Goal: Communication & Community: Answer question/provide support

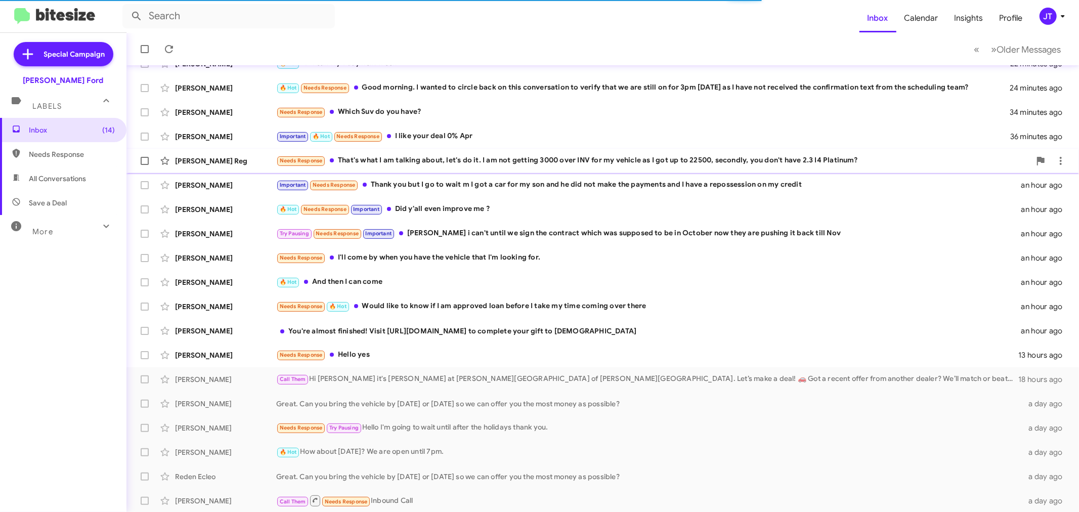
scroll to position [75, 0]
click at [418, 356] on div "Needs Response Hello yes" at bounding box center [653, 355] width 754 height 12
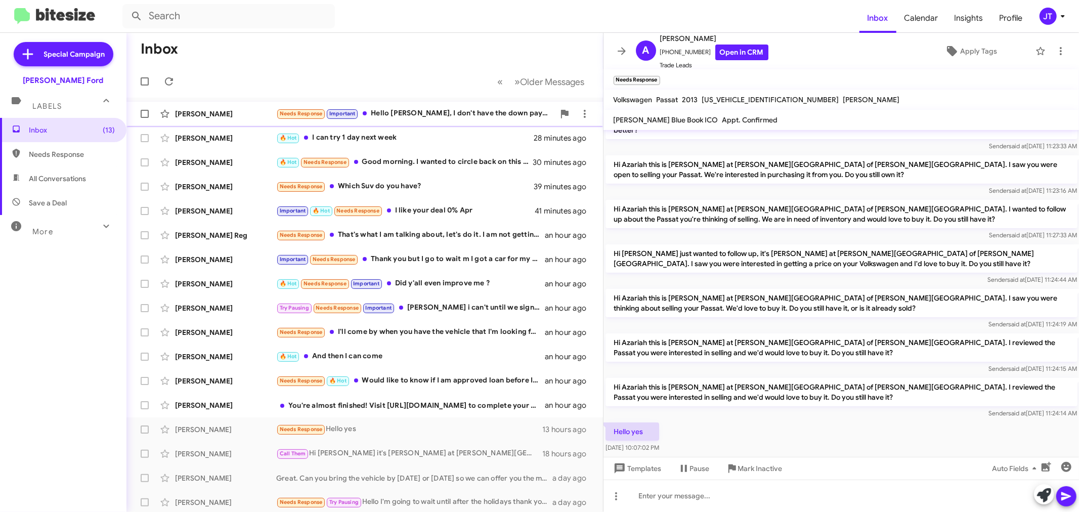
click at [465, 113] on div "Needs Response Important Hello [PERSON_NAME], I don't have the down payment. I …" at bounding box center [415, 114] width 278 height 12
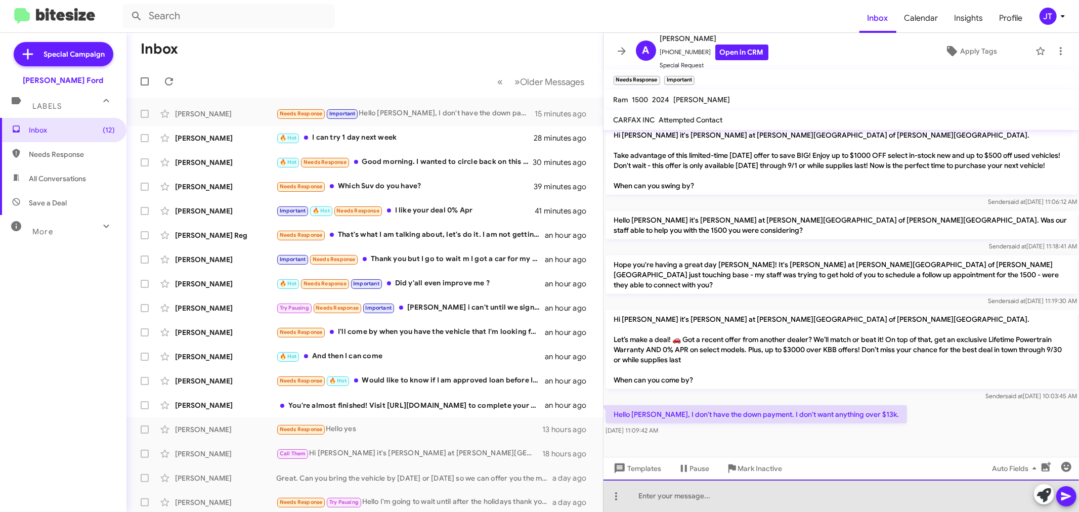
click at [696, 498] on div at bounding box center [842, 496] width 476 height 32
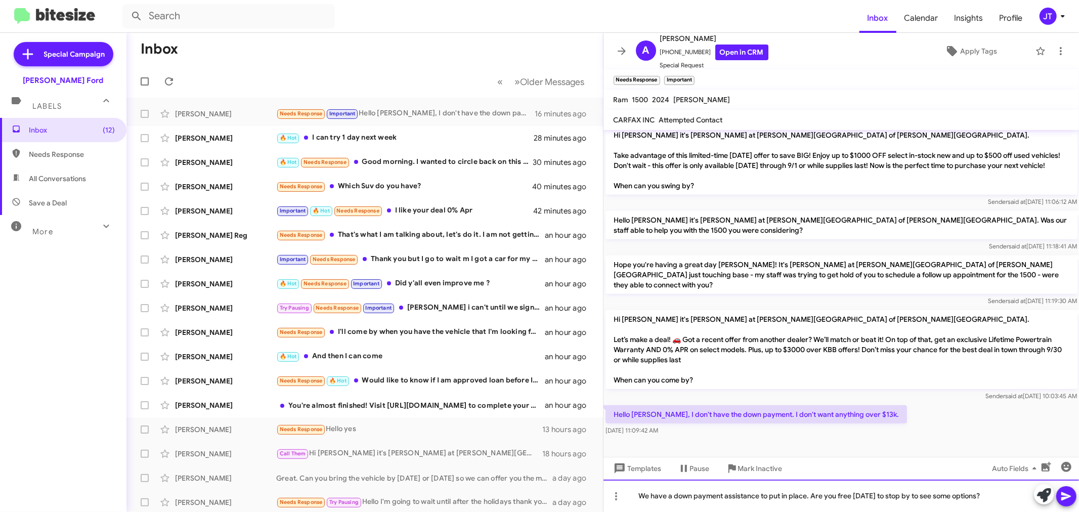
click at [808, 494] on div "We have a down payment assistance to put in place. Are you free [DATE] to stop …" at bounding box center [842, 496] width 476 height 32
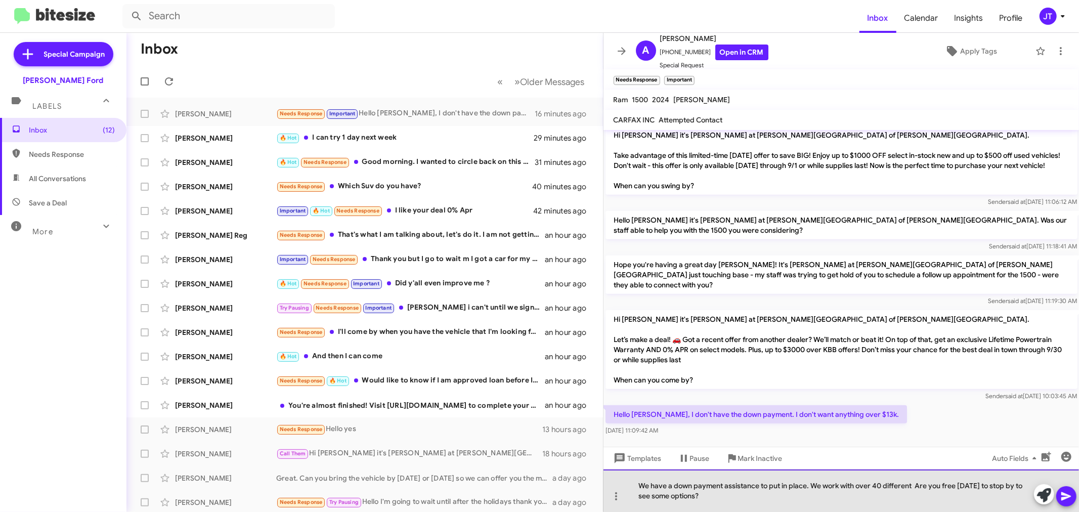
click at [710, 502] on div "We have a down payment assistance to put in place. We work with over 40 differe…" at bounding box center [842, 491] width 476 height 42
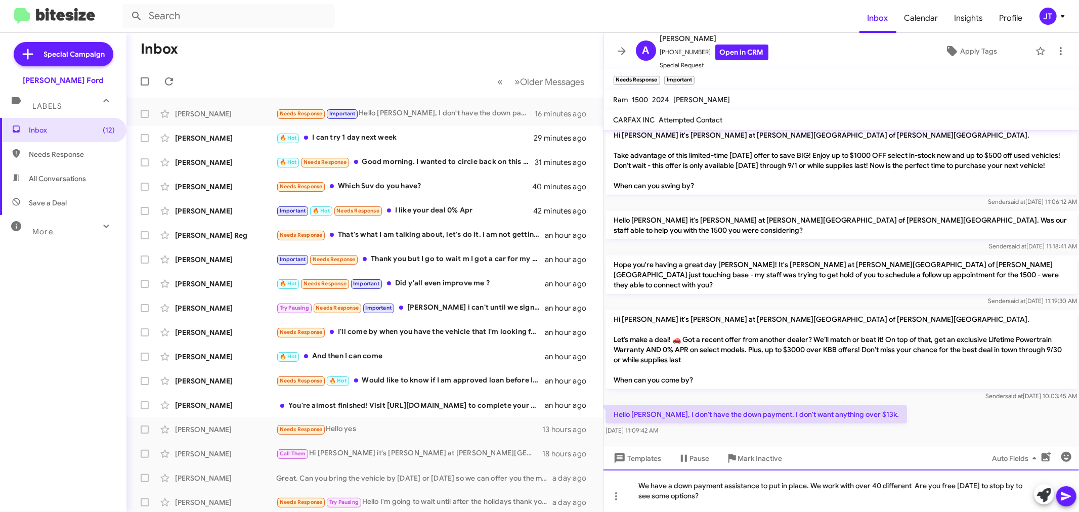
click at [911, 487] on div "We have a down payment assistance to put in place. We work with over 40 differe…" at bounding box center [842, 491] width 476 height 42
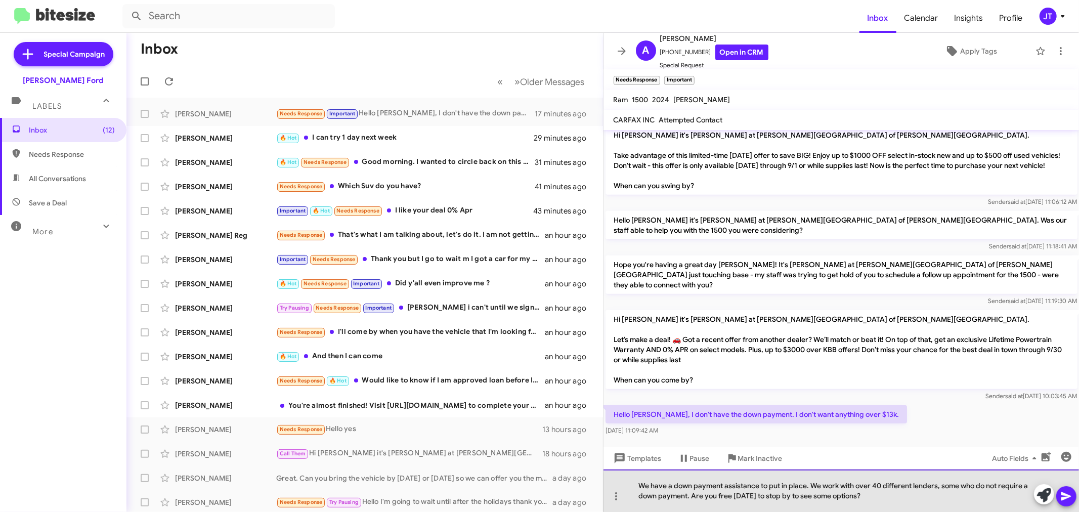
click at [882, 498] on div "We have a down payment assistance to put in place. We work with over 40 differe…" at bounding box center [842, 491] width 476 height 42
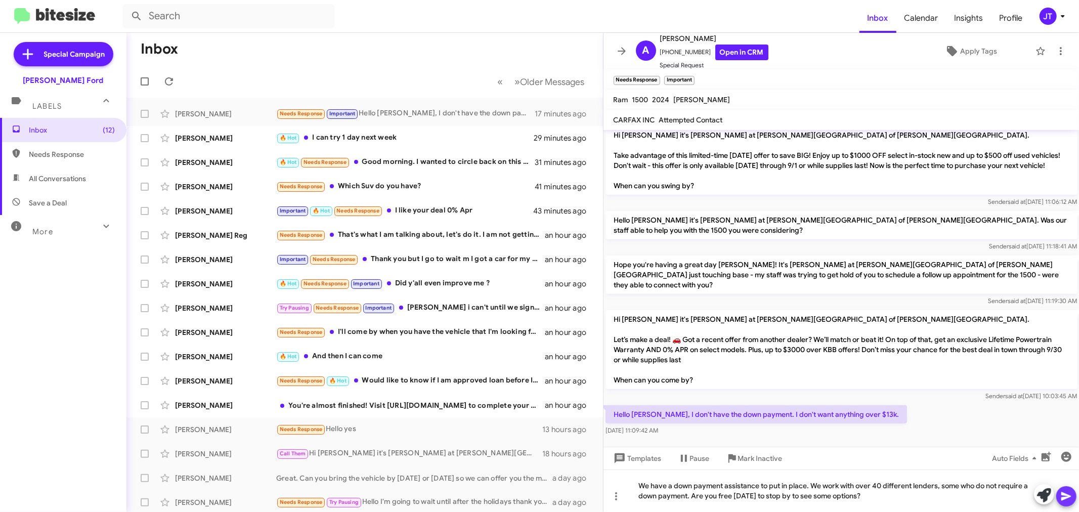
click at [1072, 501] on icon at bounding box center [1066, 496] width 12 height 12
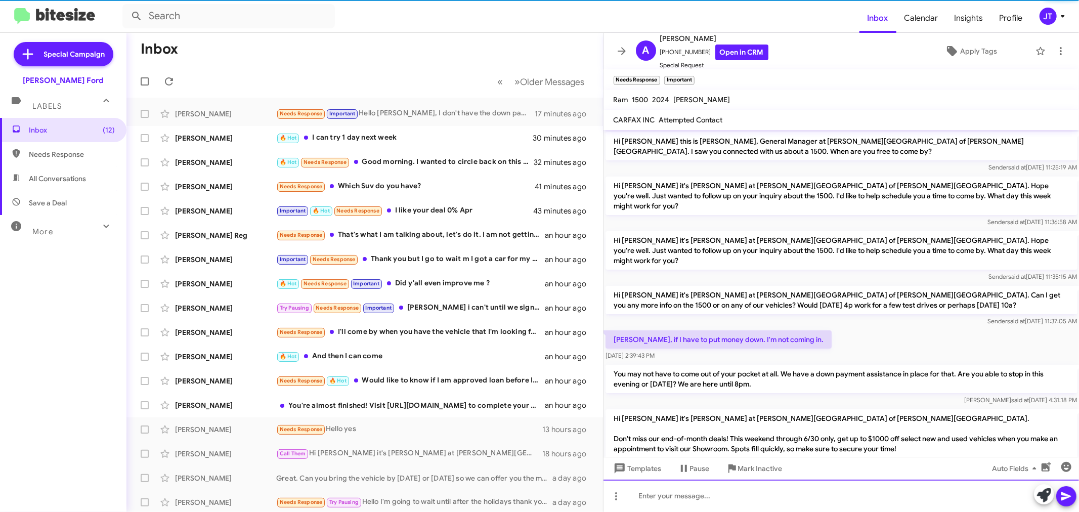
scroll to position [51, 0]
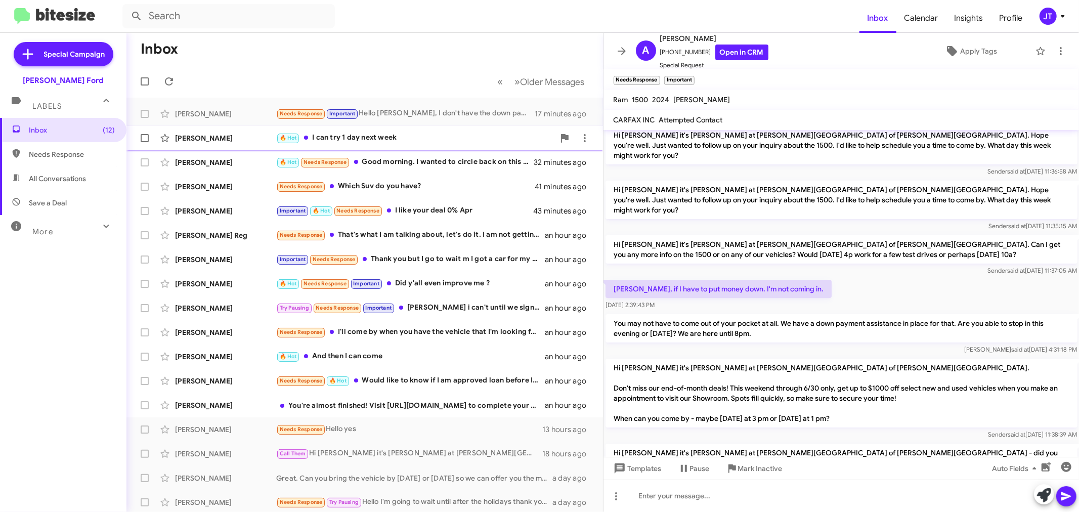
click at [420, 139] on div "🔥 Hot I can try 1 day next week" at bounding box center [415, 138] width 278 height 12
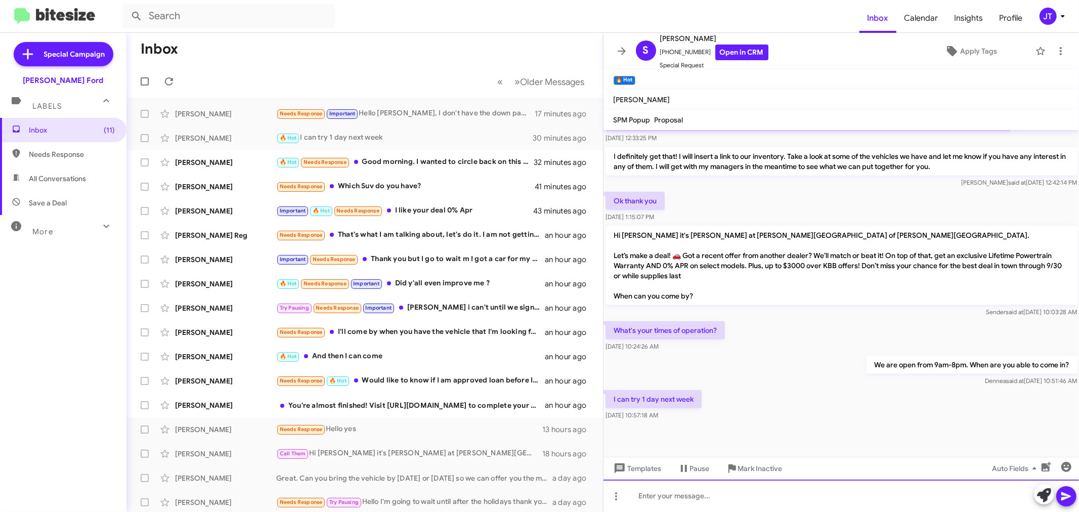
click at [755, 494] on div at bounding box center [842, 496] width 476 height 32
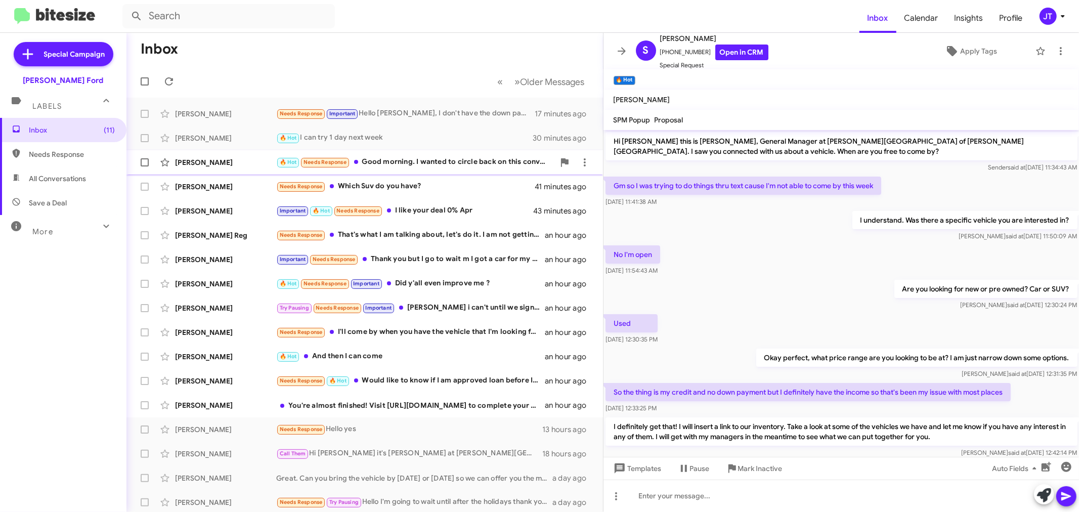
click at [425, 167] on div "🔥 Hot Needs Response Good morning. I wanted to circle back on this conversation…" at bounding box center [415, 162] width 278 height 12
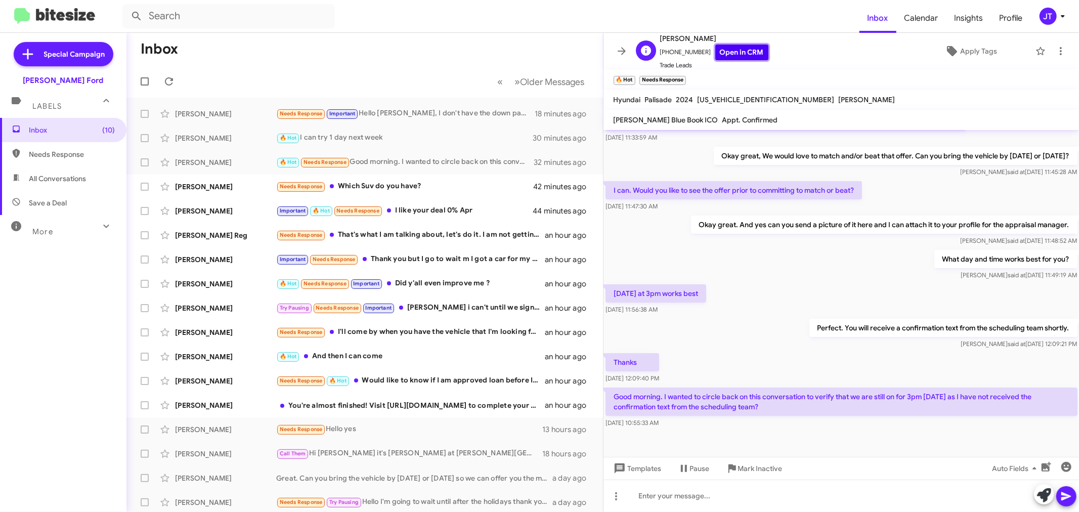
click at [741, 56] on link "Open in CRM" at bounding box center [741, 53] width 53 height 16
click at [753, 491] on div at bounding box center [842, 496] width 476 height 32
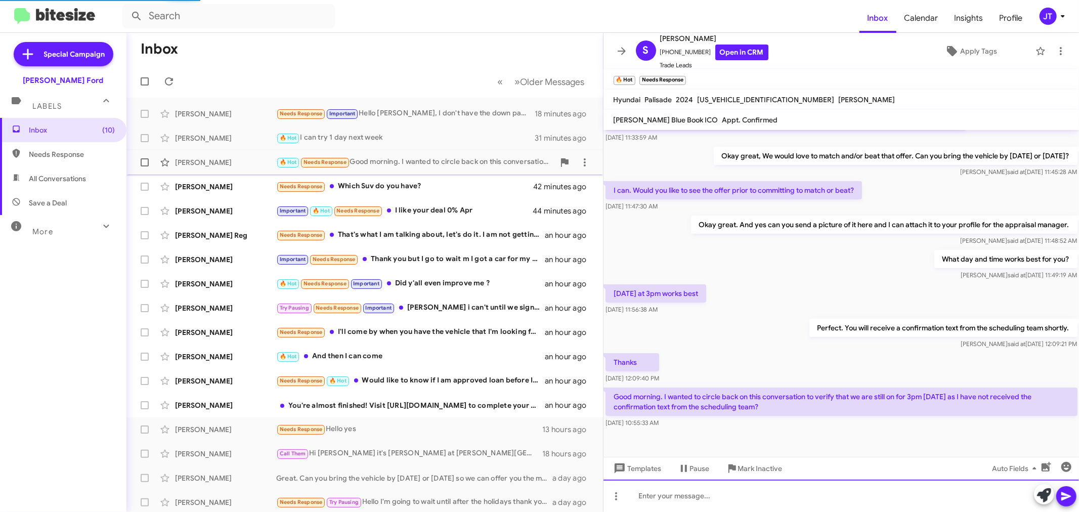
scroll to position [0, 0]
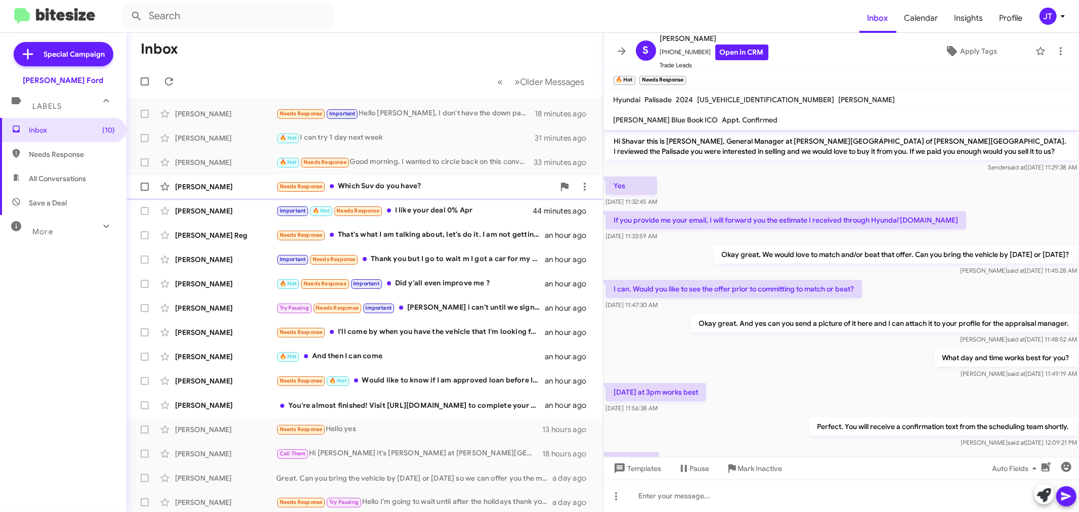
click at [446, 178] on div "[PERSON_NAME] Needs Response Which Suv do you have? 42 minutes ago" at bounding box center [365, 187] width 460 height 20
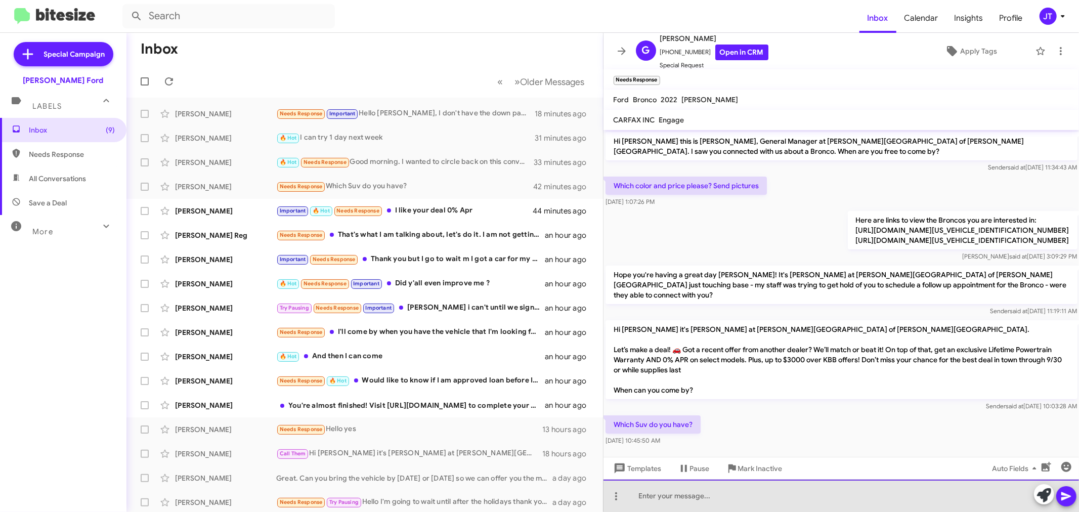
click at [754, 496] on div at bounding box center [842, 496] width 476 height 32
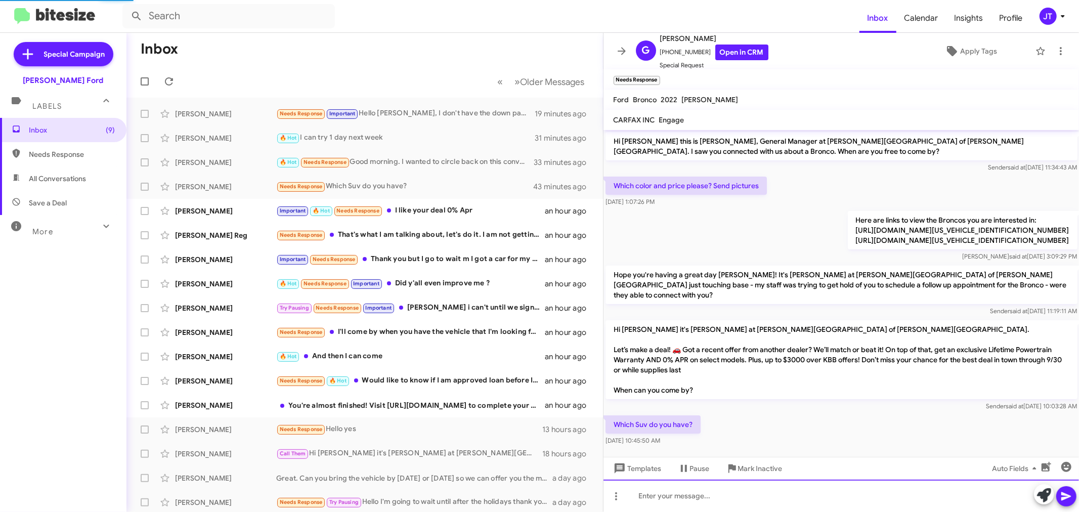
scroll to position [32, 0]
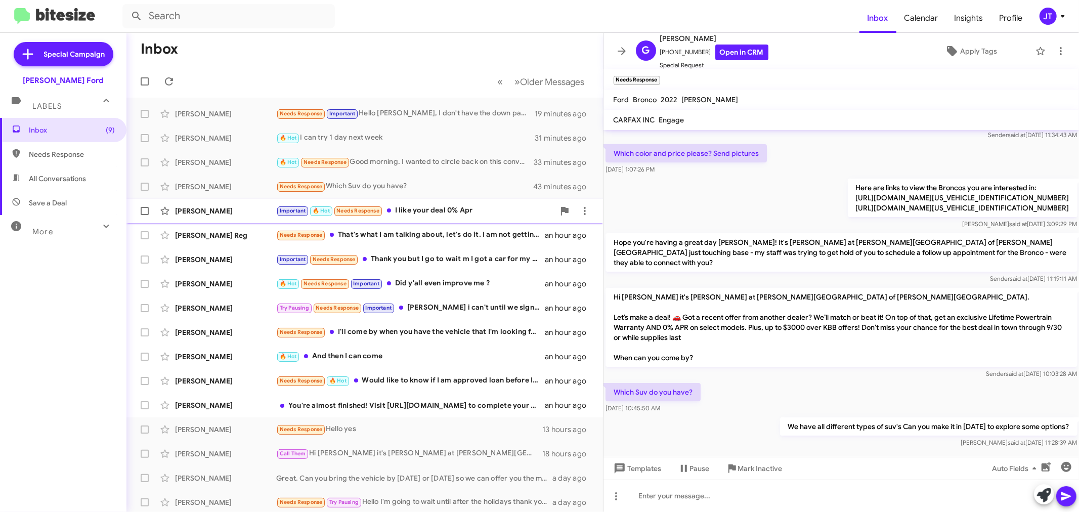
click at [426, 206] on div "Important 🔥 Hot Needs Response I like your deal 0% Apr" at bounding box center [415, 211] width 278 height 12
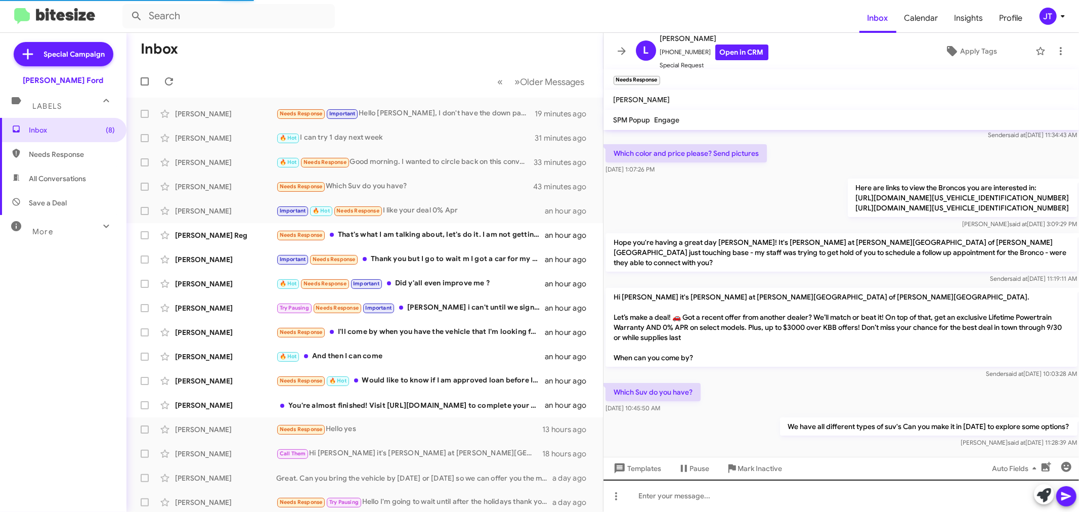
scroll to position [590, 0]
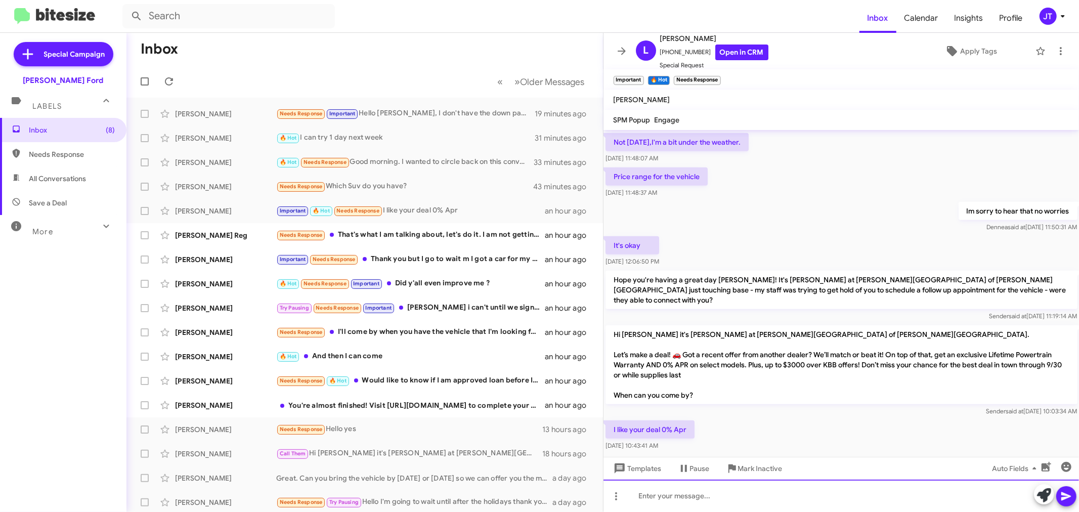
click at [731, 498] on div at bounding box center [842, 496] width 476 height 32
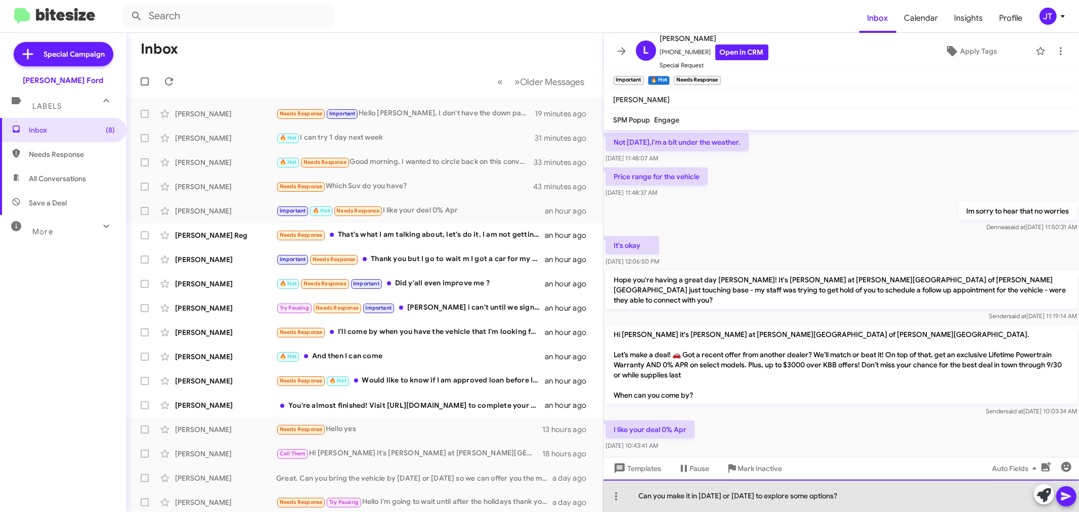
click at [850, 496] on div "Can you make it in [DATE] or [DATE] to explore some options?" at bounding box center [842, 496] width 476 height 32
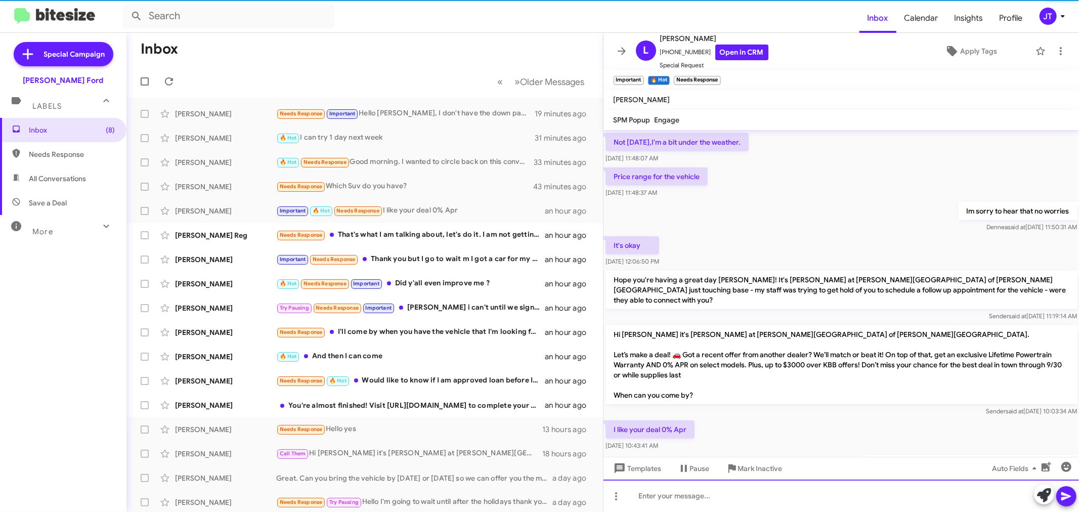
scroll to position [0, 0]
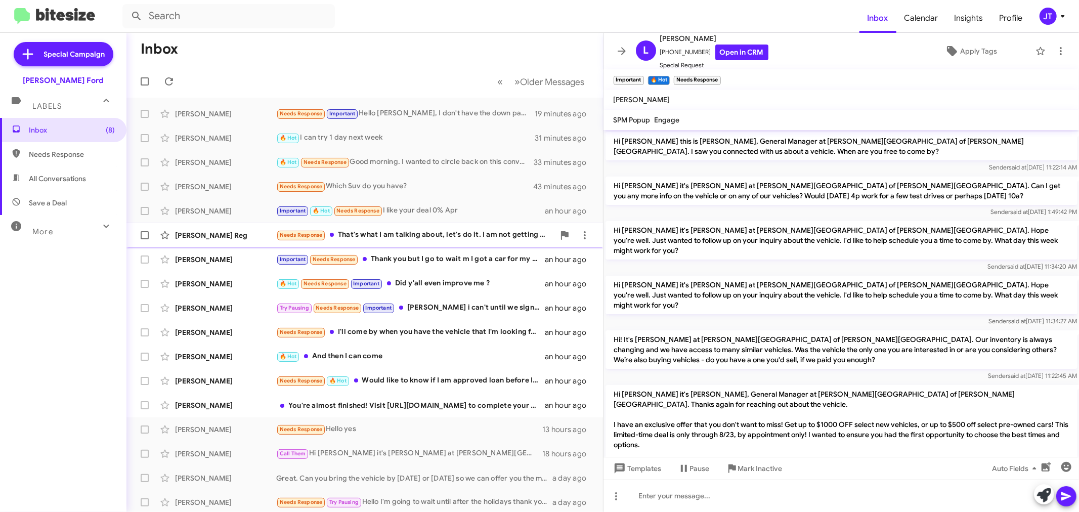
click at [406, 237] on div "Needs Response That's what I am talking about, let's do it. I am not getting 30…" at bounding box center [415, 235] width 278 height 12
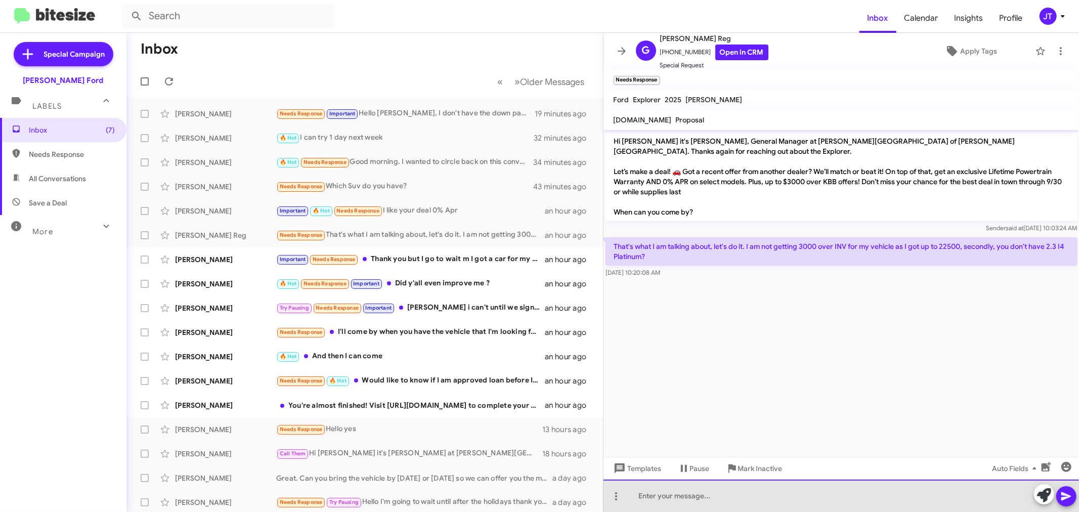
click at [736, 496] on div at bounding box center [842, 496] width 476 height 32
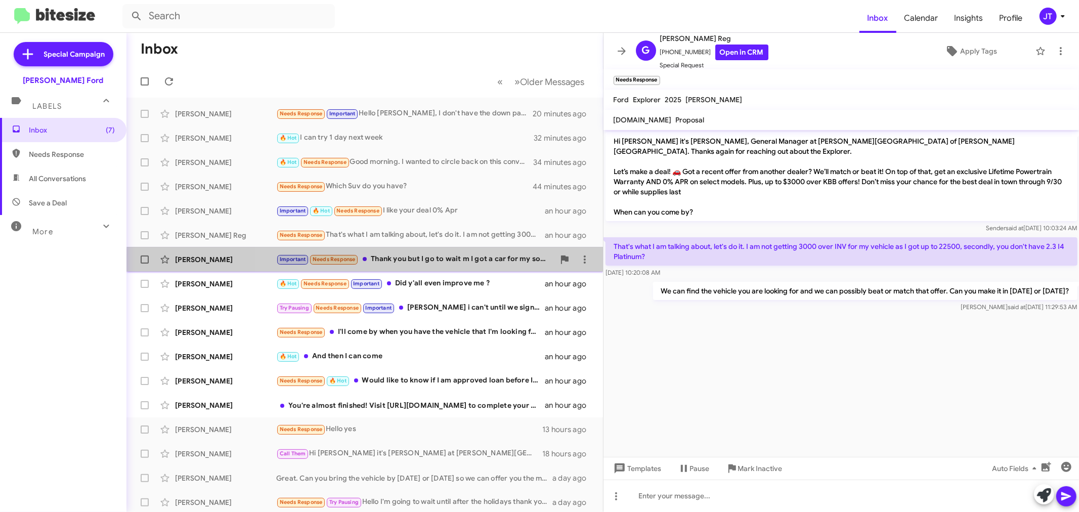
click at [433, 266] on div "[PERSON_NAME] Important Needs Response Thank you but I go to wait m I got a car…" at bounding box center [365, 259] width 460 height 20
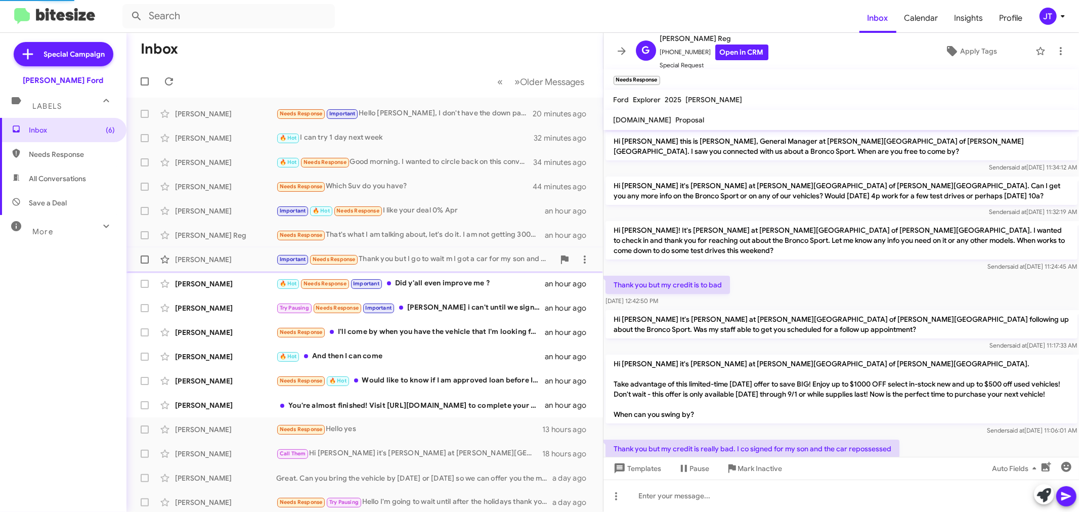
scroll to position [436, 0]
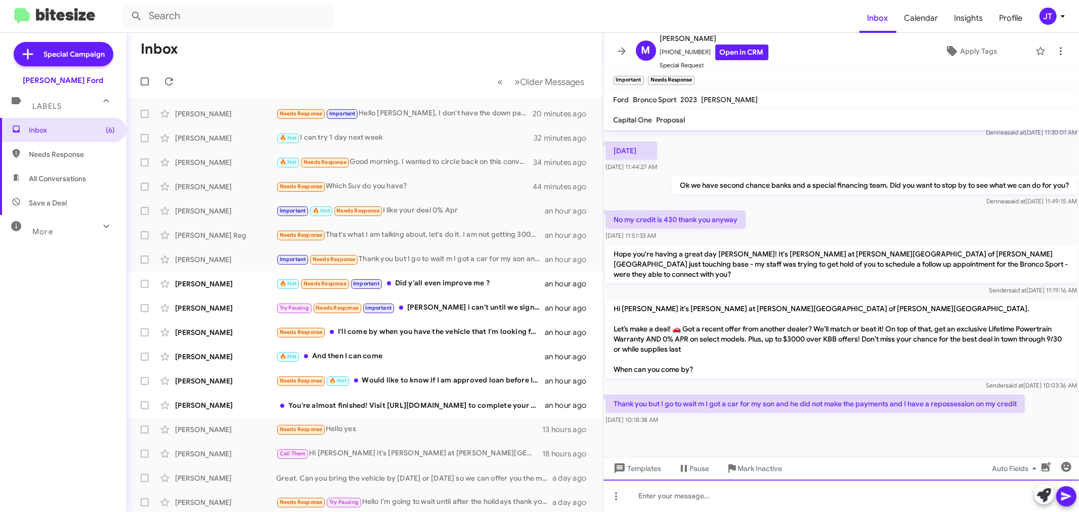
click at [769, 497] on div at bounding box center [842, 496] width 476 height 32
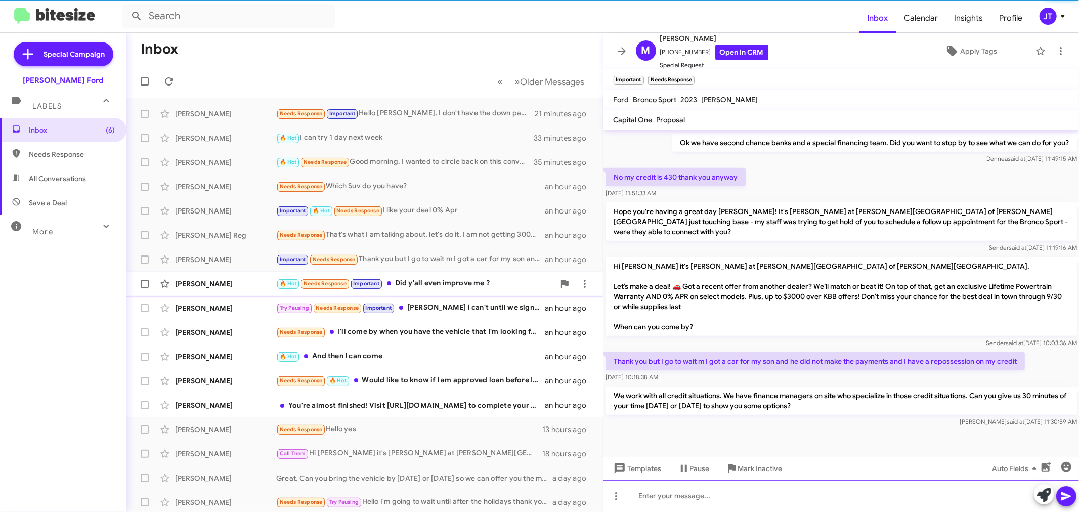
scroll to position [482, 0]
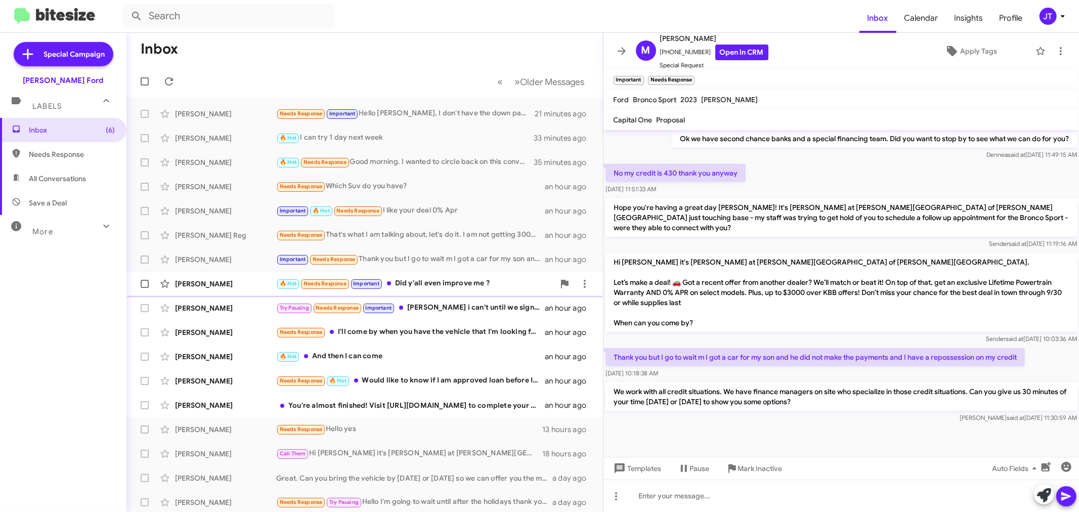
click at [438, 280] on div "🔥 Hot Needs Response Important Did y'all even improve me ?" at bounding box center [415, 284] width 278 height 12
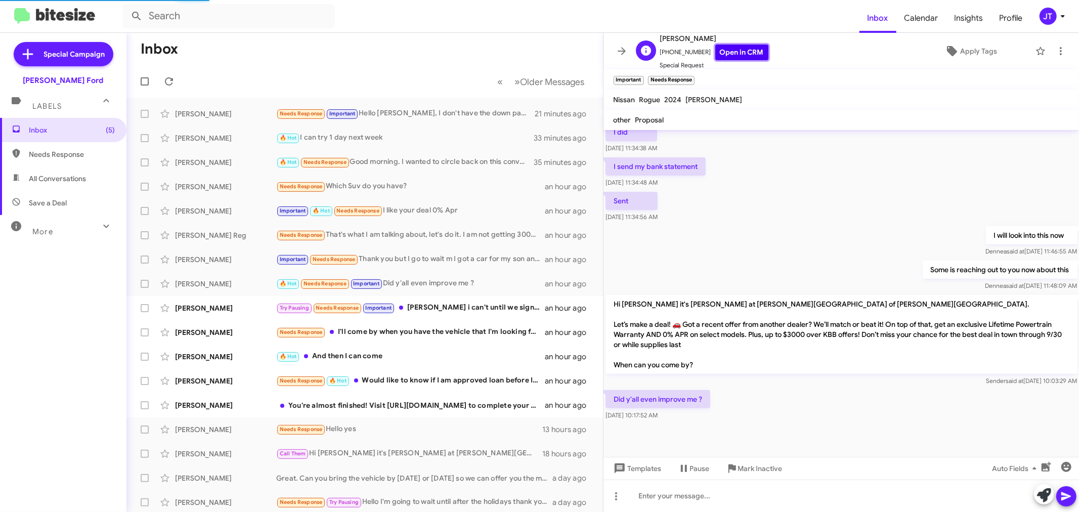
click at [729, 55] on link "Open in CRM" at bounding box center [741, 53] width 53 height 16
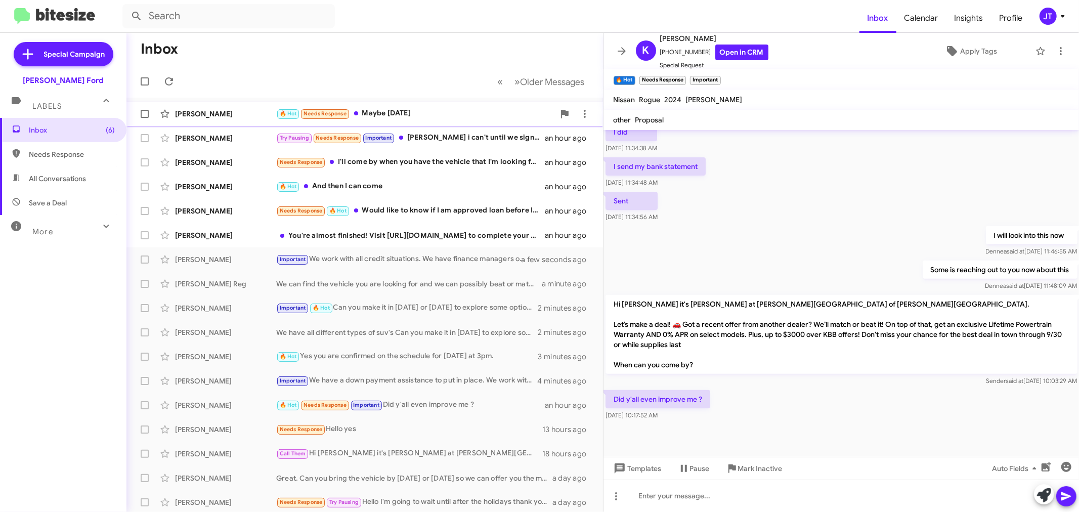
click at [445, 112] on div "🔥 Hot Needs Response Maybe [DATE]" at bounding box center [415, 114] width 278 height 12
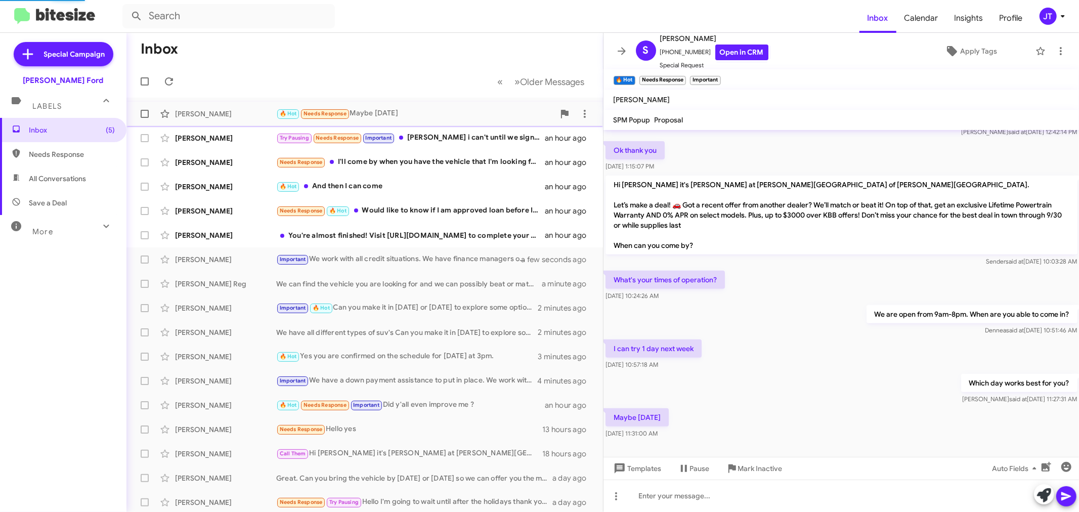
scroll to position [345, 0]
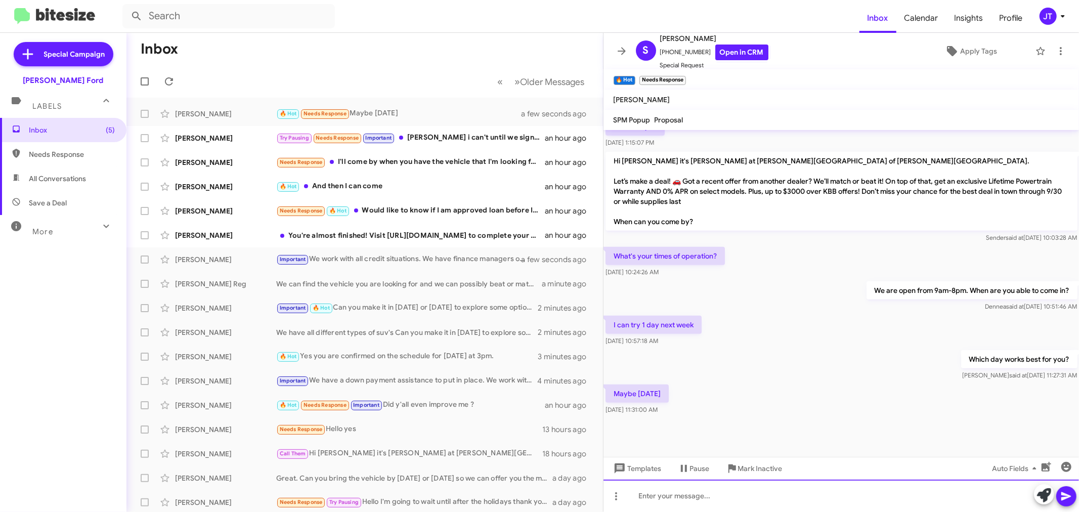
click at [740, 498] on div at bounding box center [842, 496] width 476 height 32
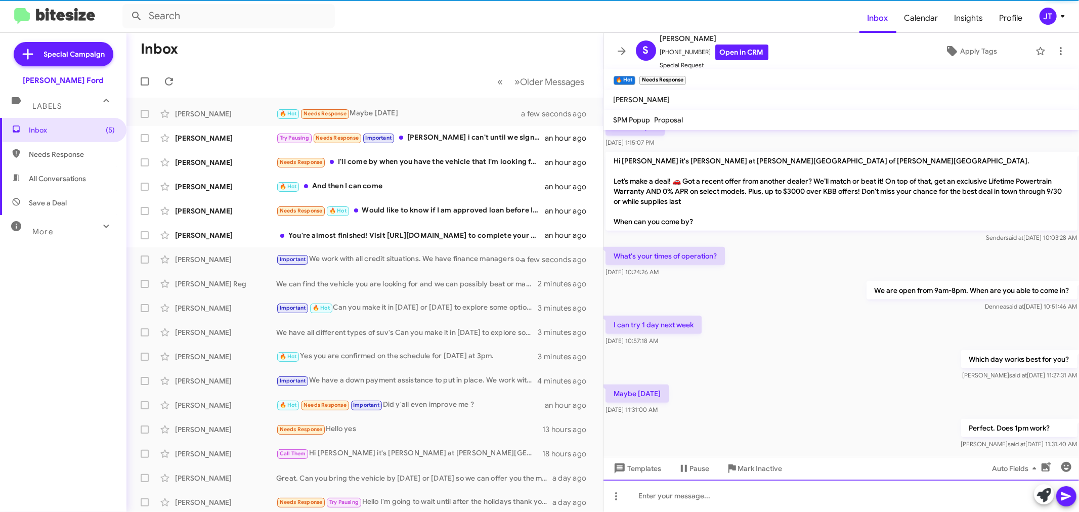
scroll to position [0, 0]
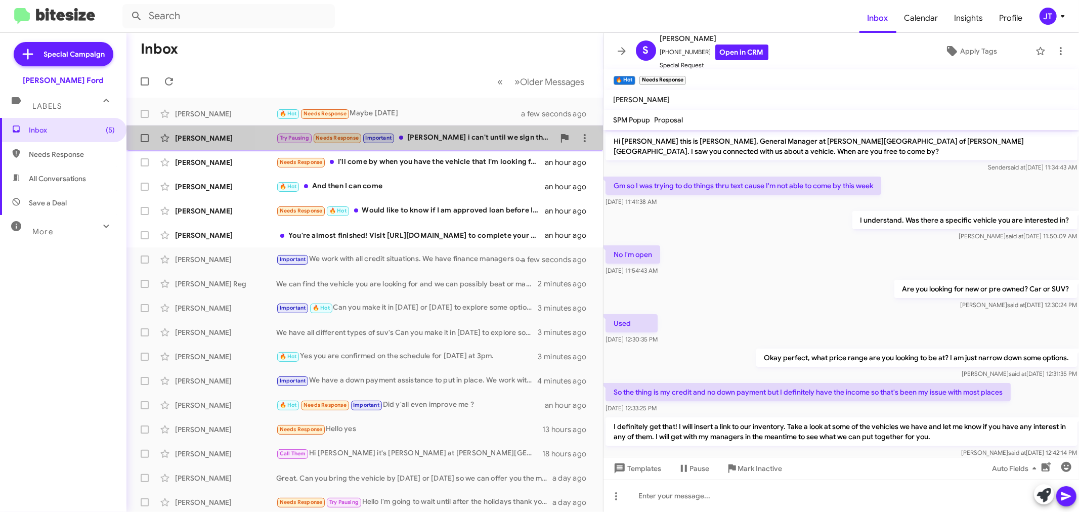
click at [452, 137] on div "Try Pausing Needs Response Important [PERSON_NAME] i can't until we sign the co…" at bounding box center [415, 138] width 278 height 12
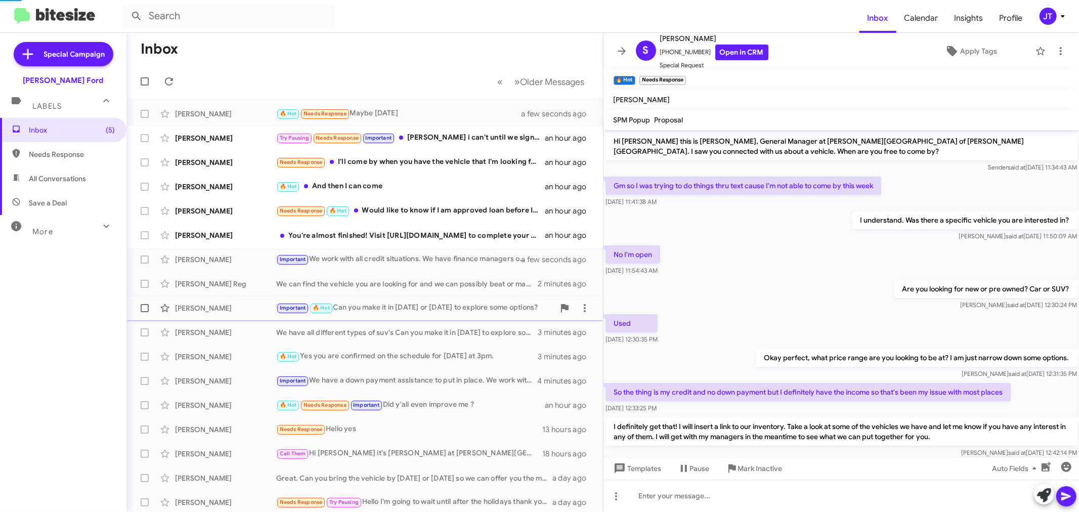
scroll to position [38, 0]
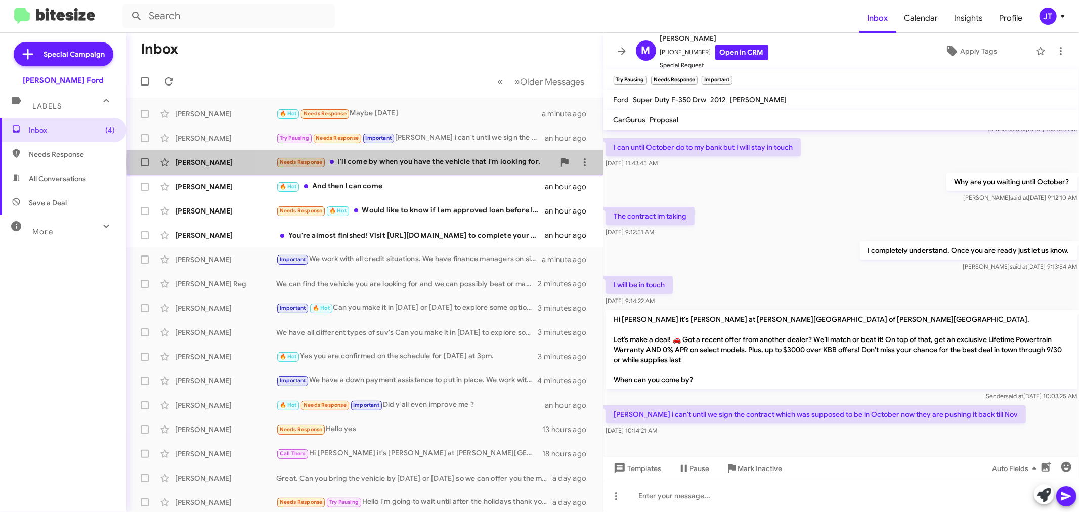
click at [449, 163] on div "Needs Response I'll come by when you have the vehicle that I'm looking for." at bounding box center [415, 162] width 278 height 12
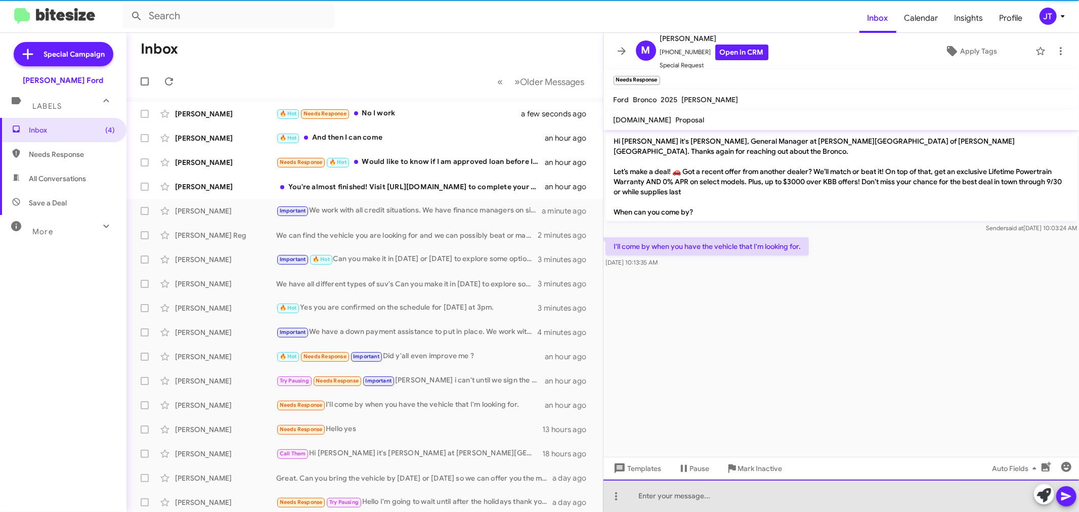
click at [827, 493] on div at bounding box center [842, 496] width 476 height 32
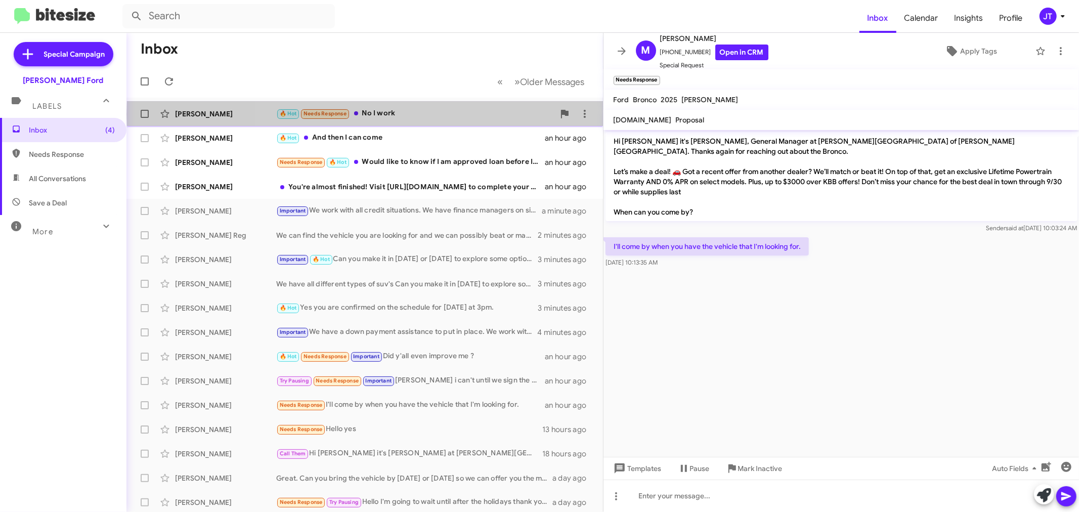
click at [472, 114] on div "🔥 Hot Needs Response No I work" at bounding box center [415, 114] width 278 height 12
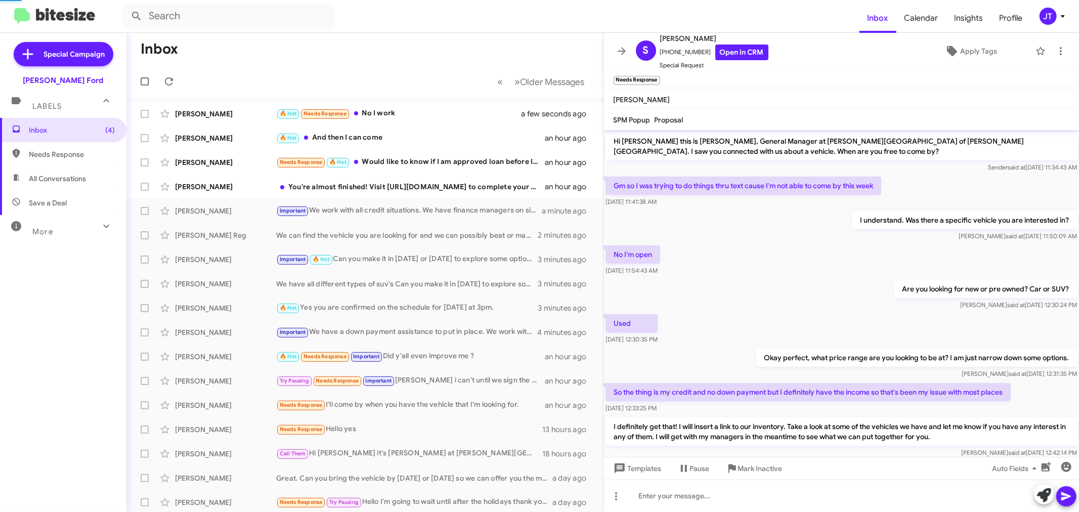
scroll to position [454, 0]
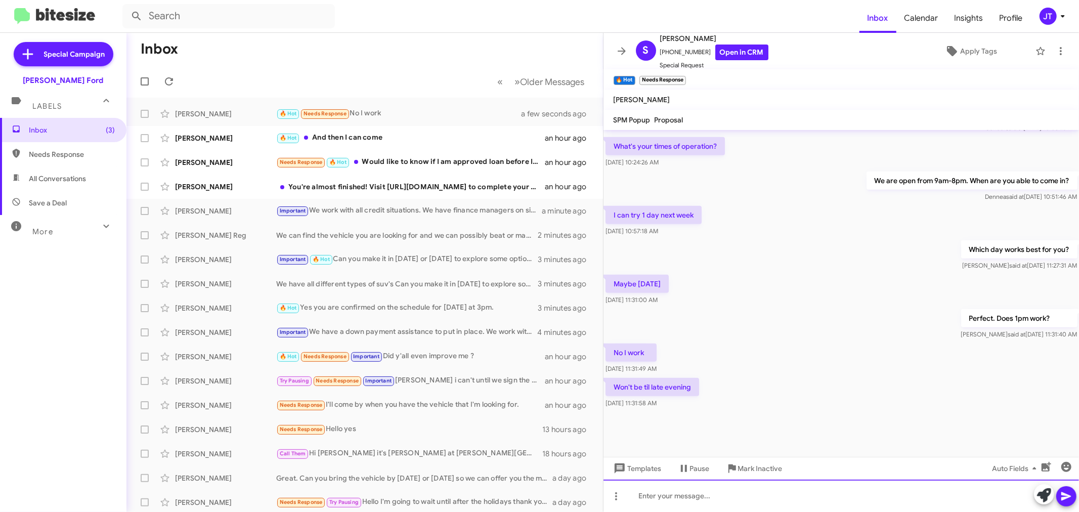
click at [676, 495] on div at bounding box center [842, 496] width 476 height 32
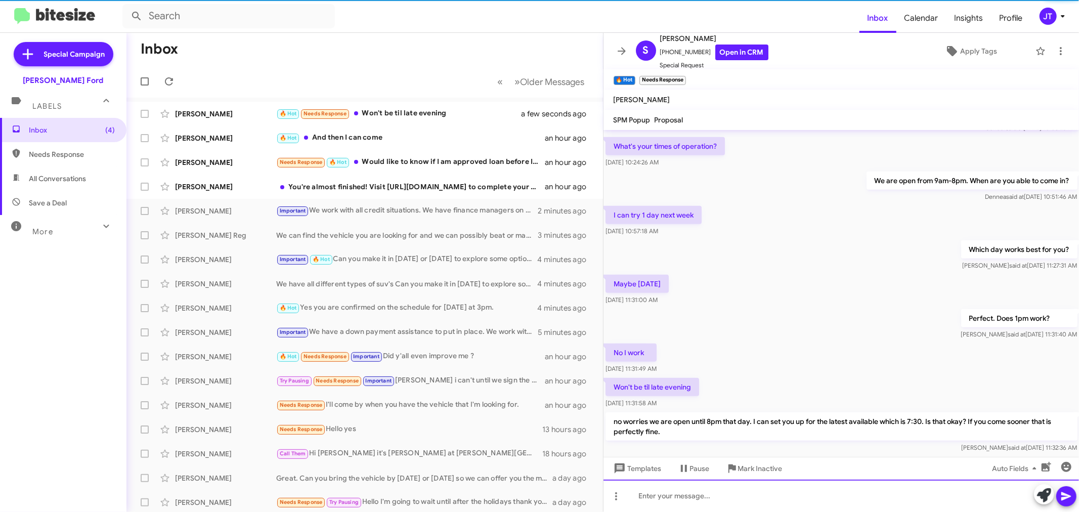
scroll to position [0, 0]
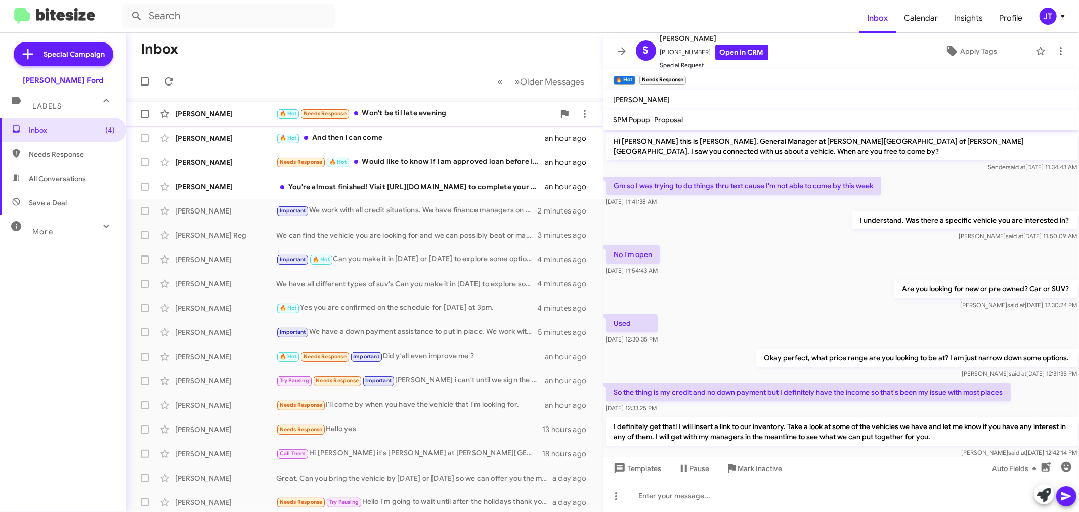
click at [428, 110] on div "🔥 Hot Needs Response Won't be til late evening" at bounding box center [415, 114] width 278 height 12
click at [420, 139] on div "🔥 Hot And then I can come" at bounding box center [415, 138] width 278 height 12
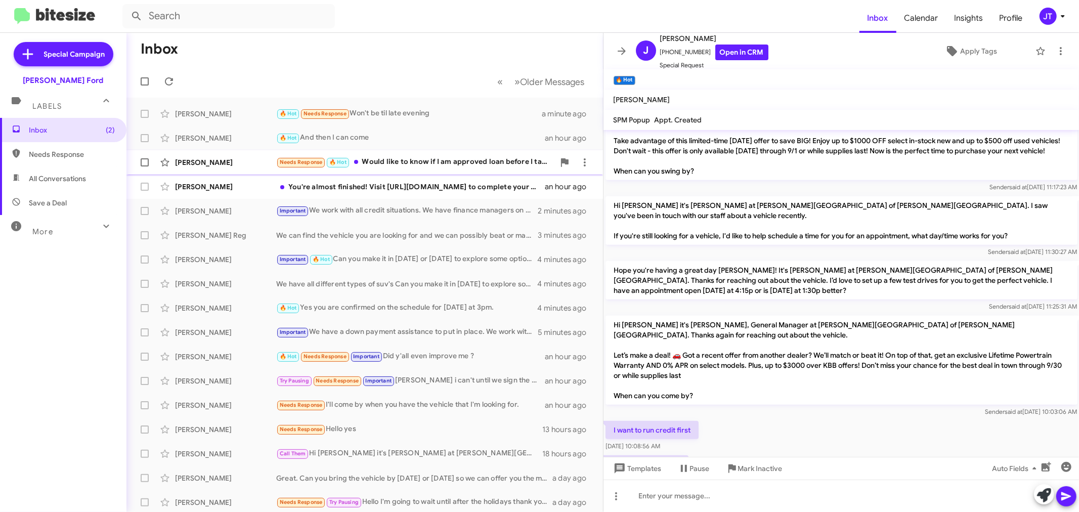
click at [421, 165] on div "Needs Response 🔥 Hot Would like to know if I am approved loan before I take my …" at bounding box center [415, 162] width 278 height 12
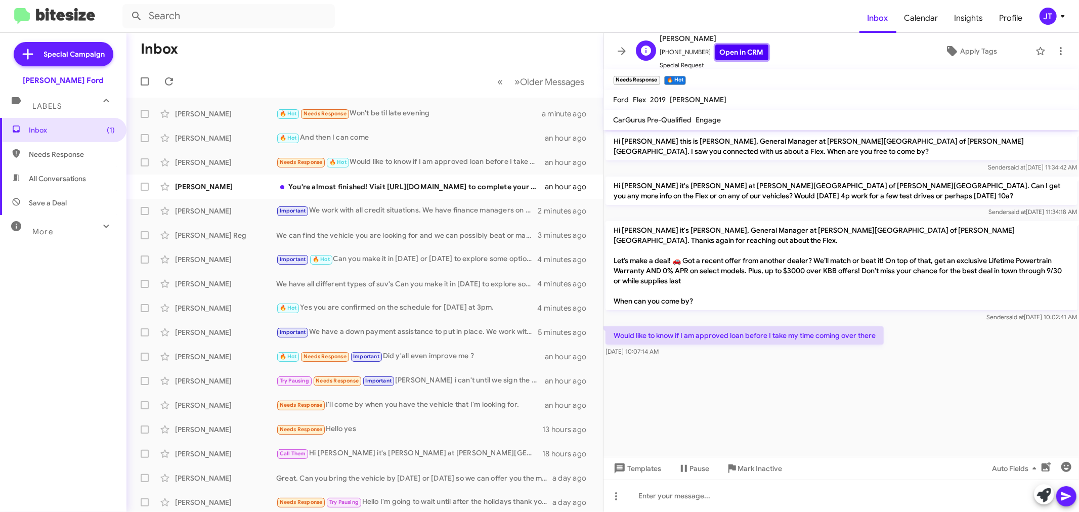
click at [719, 54] on link "Open in CRM" at bounding box center [741, 53] width 53 height 16
click at [727, 494] on div at bounding box center [842, 496] width 476 height 32
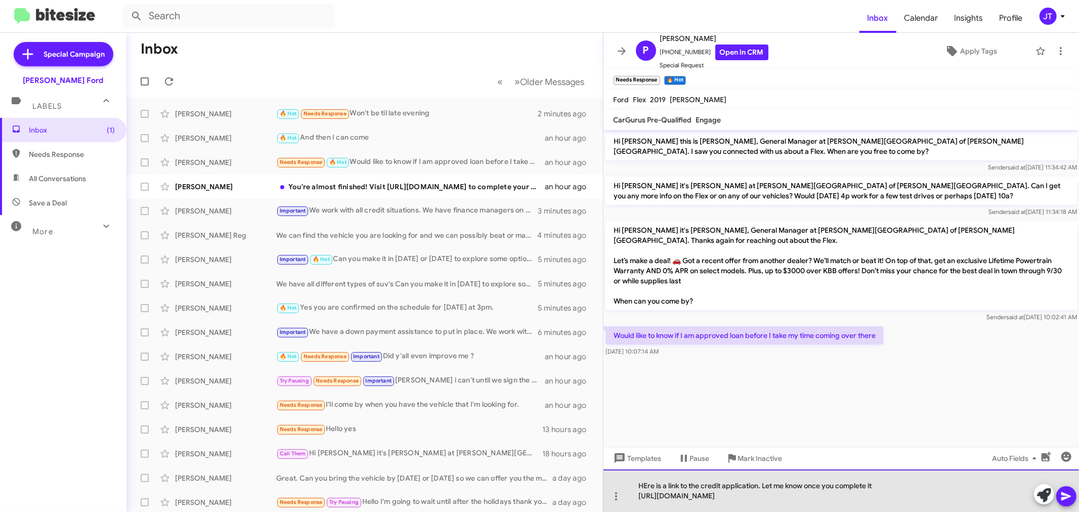
click at [648, 484] on div "HEre is a link to the credit application. Let me know once you complete it [URL…" at bounding box center [842, 491] width 476 height 42
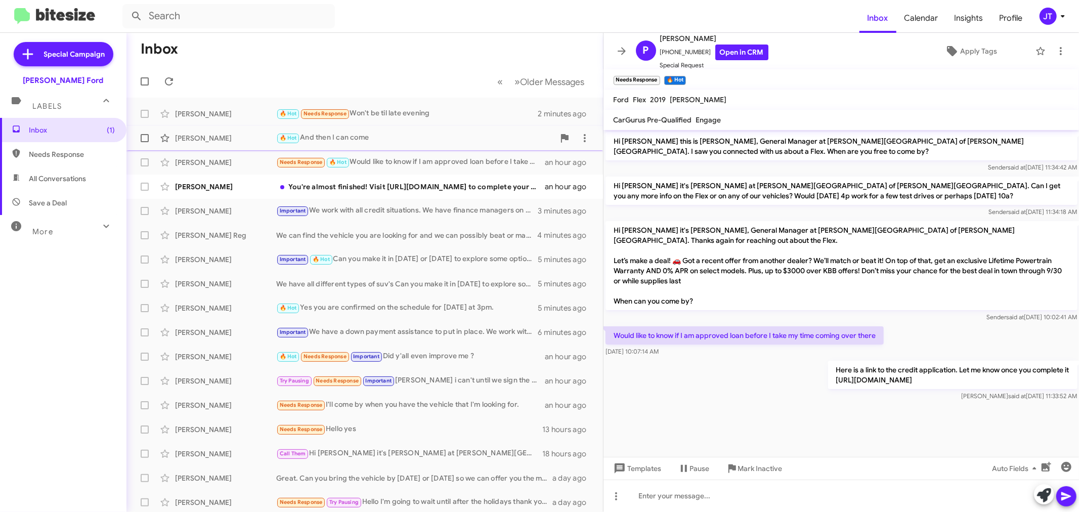
click at [388, 137] on div "🔥 Hot And then I can come" at bounding box center [415, 138] width 278 height 12
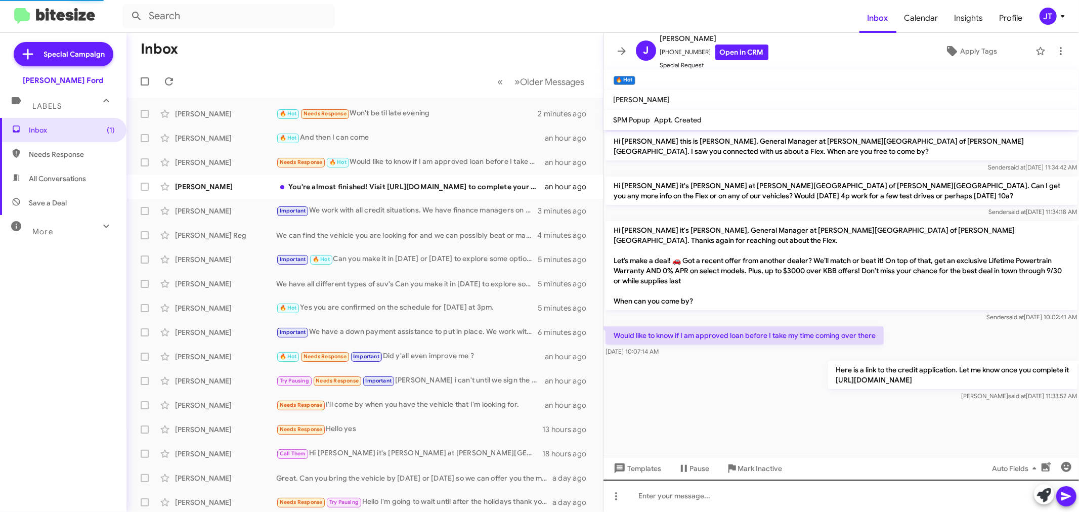
scroll to position [658, 0]
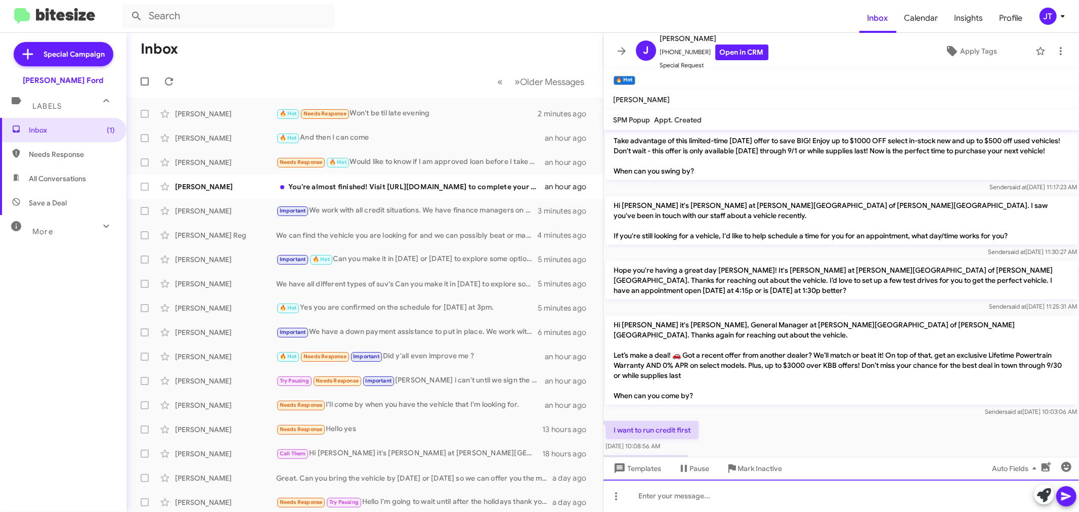
click at [690, 499] on div at bounding box center [842, 496] width 476 height 32
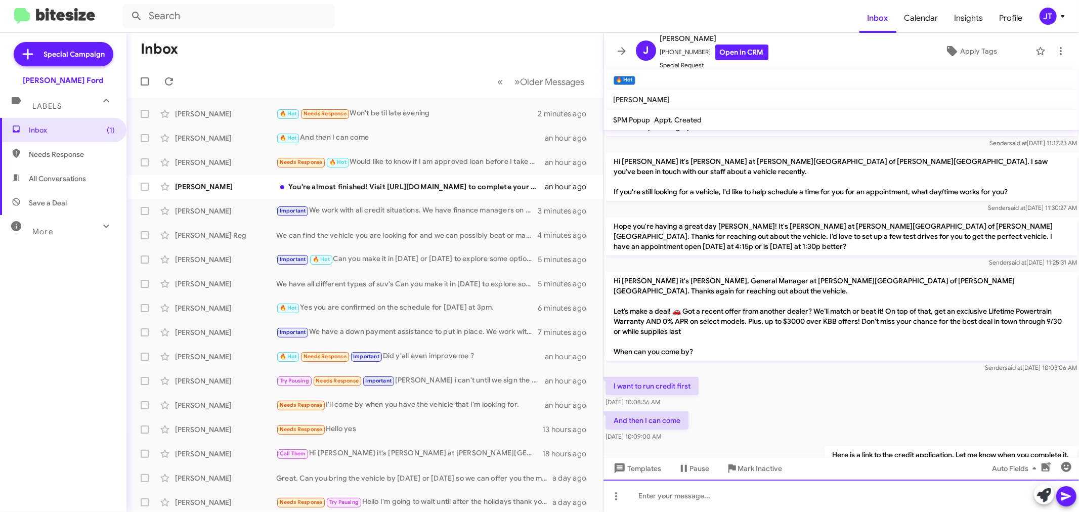
scroll to position [705, 0]
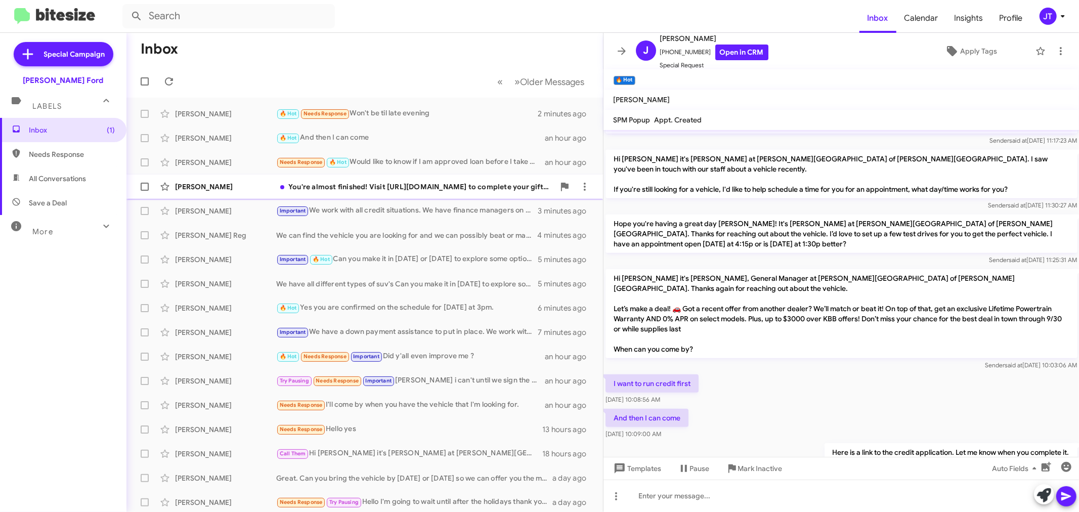
click at [443, 194] on div "[PERSON_NAME] You're almost finished! Visit [URL][DOMAIN_NAME] to complete your…" at bounding box center [365, 187] width 460 height 20
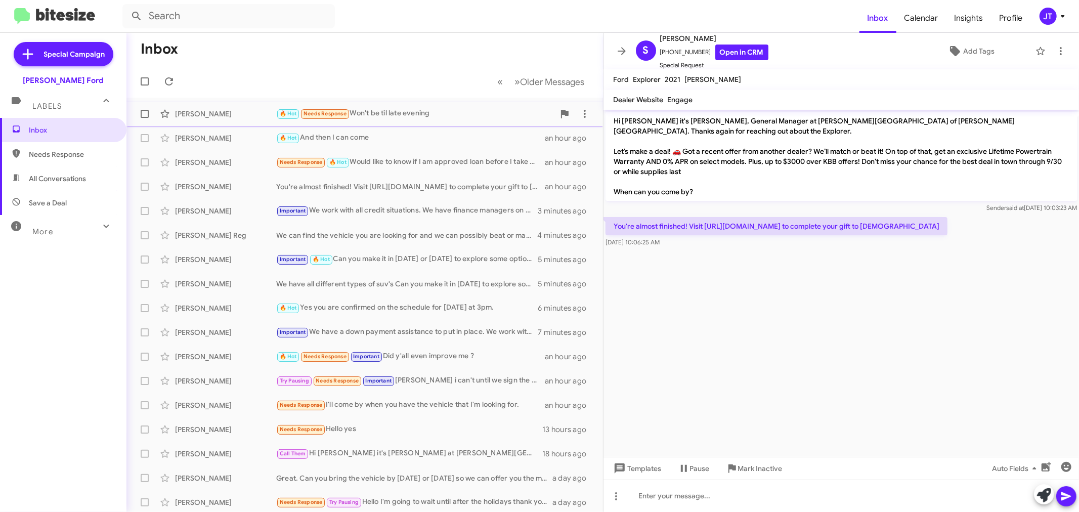
click at [383, 108] on div "🔥 Hot Needs Response Won't be til late evening" at bounding box center [415, 114] width 278 height 12
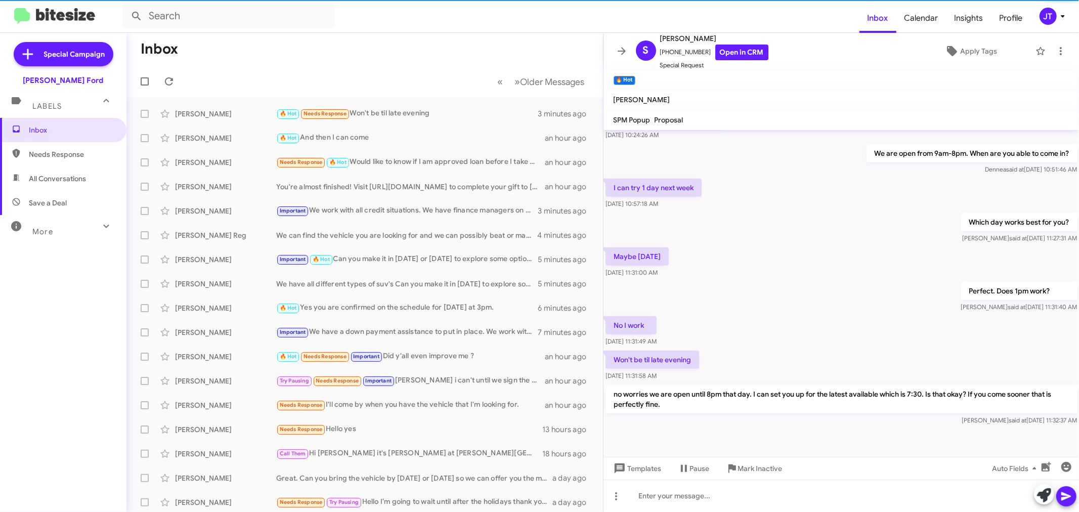
scroll to position [502, 0]
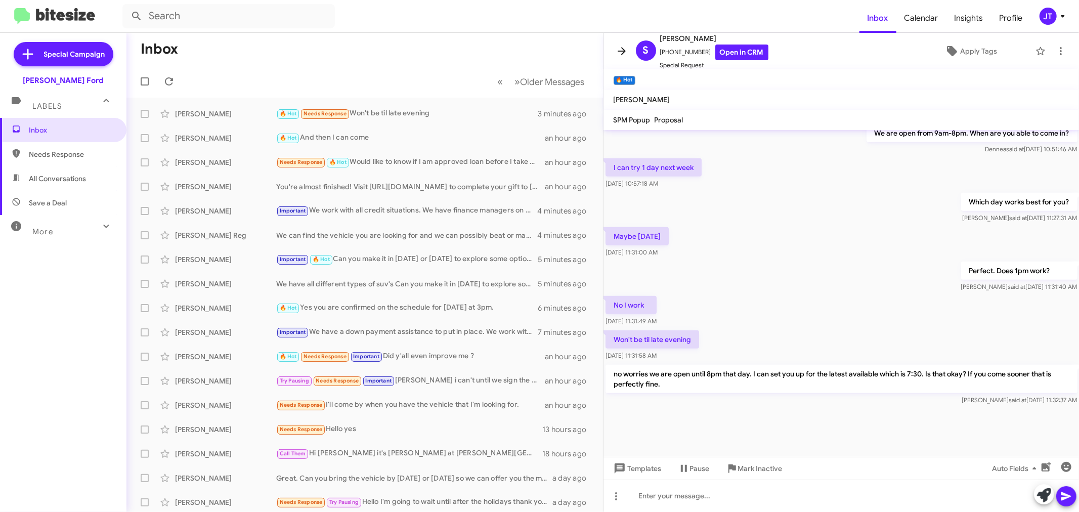
click at [620, 49] on icon at bounding box center [622, 51] width 12 height 12
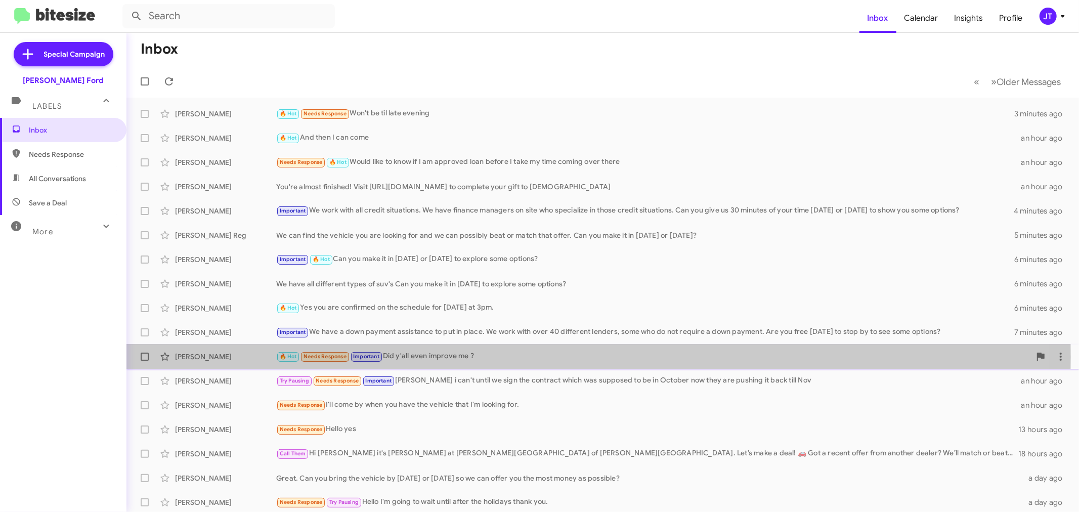
click at [482, 357] on div "🔥 Hot Needs Response Important Did y'all even improve me ?" at bounding box center [653, 357] width 754 height 12
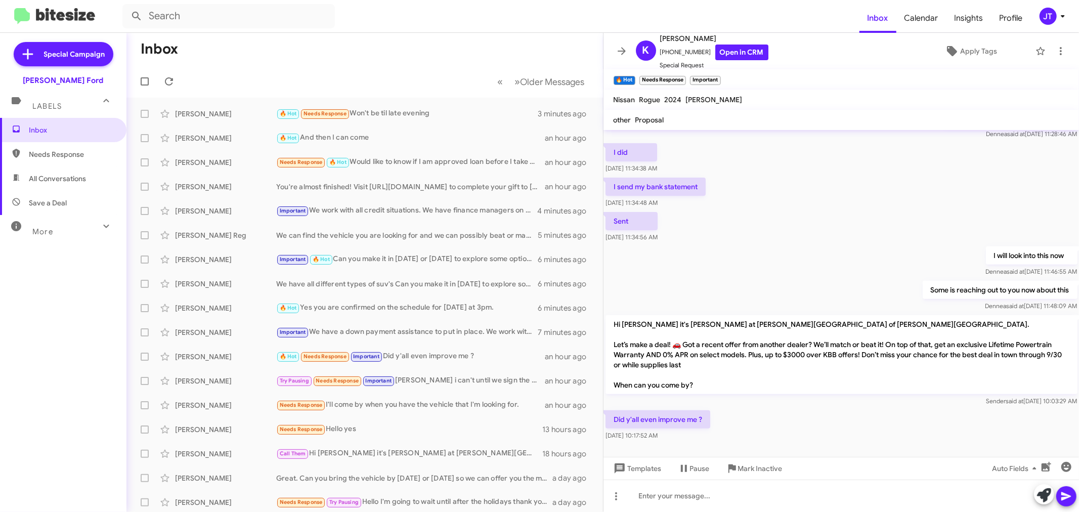
scroll to position [321, 0]
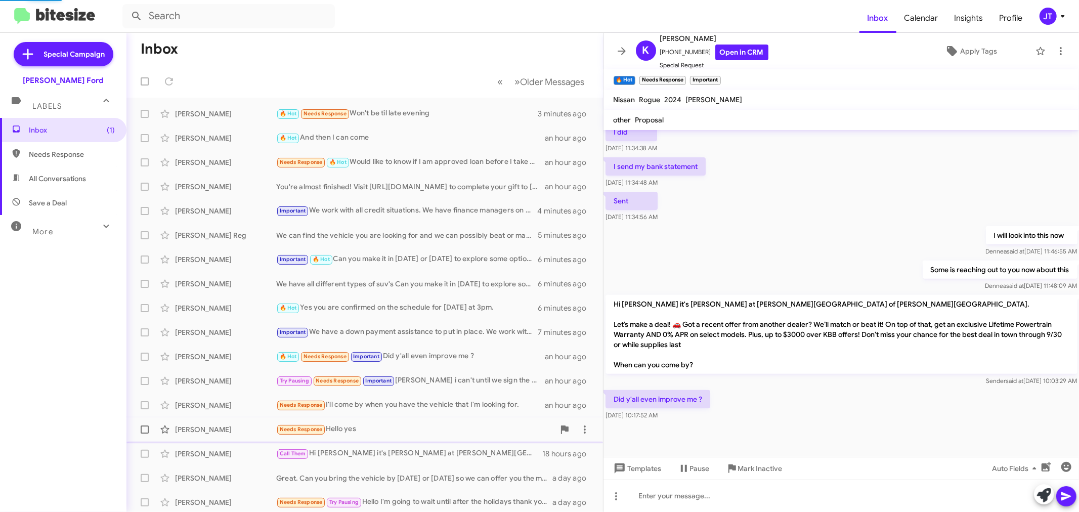
click at [415, 424] on div "Needs Response Hello yes" at bounding box center [415, 429] width 278 height 12
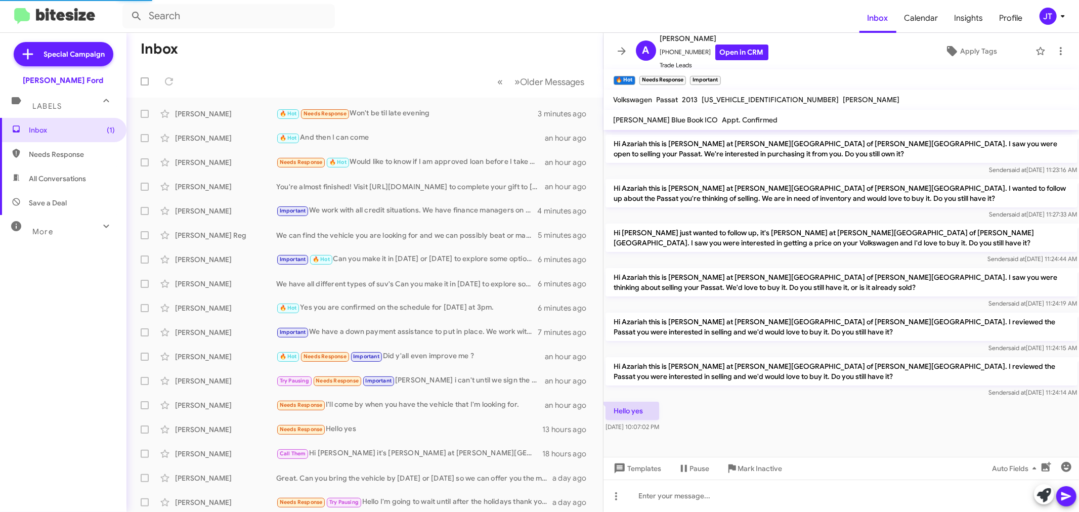
scroll to position [86, 0]
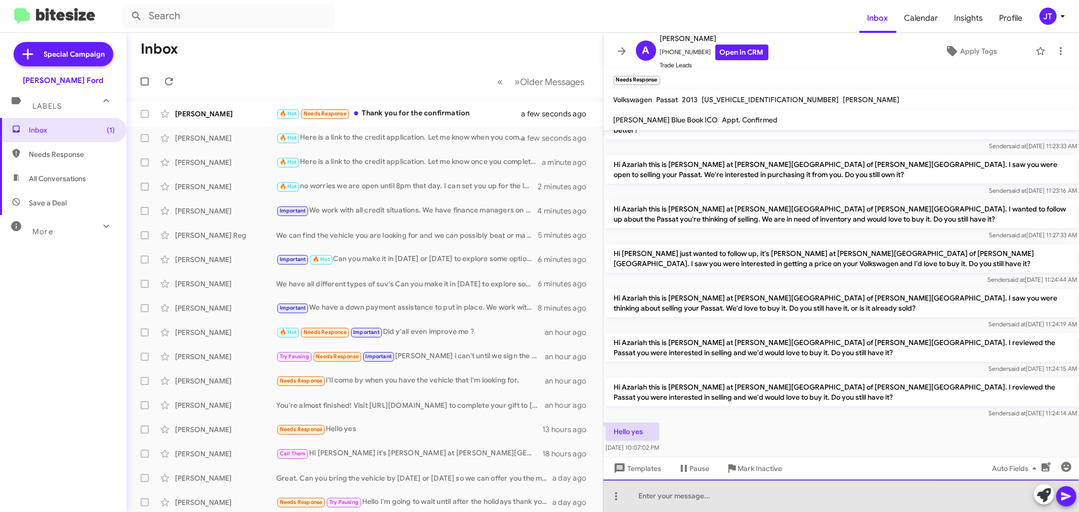
click at [754, 497] on div at bounding box center [842, 496] width 476 height 32
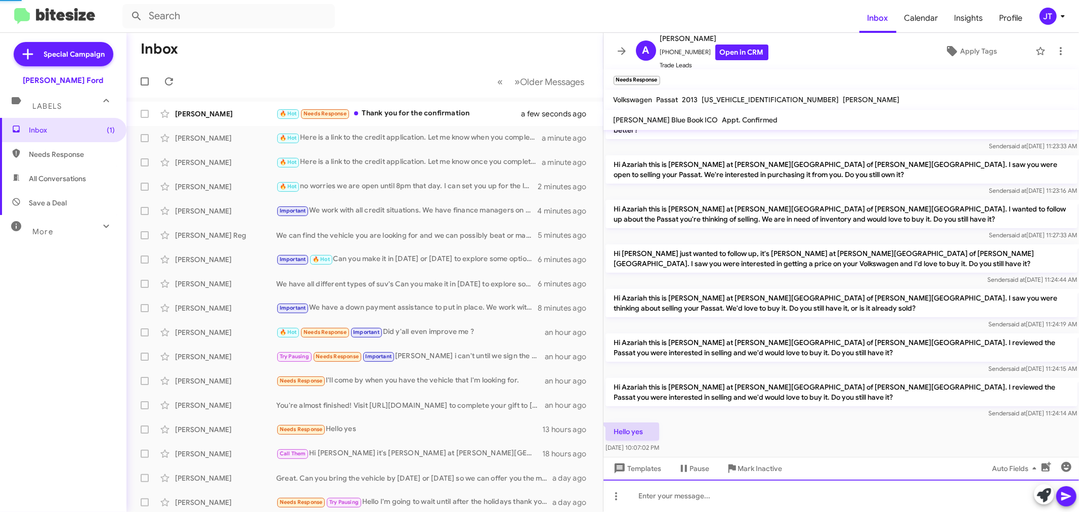
scroll to position [0, 0]
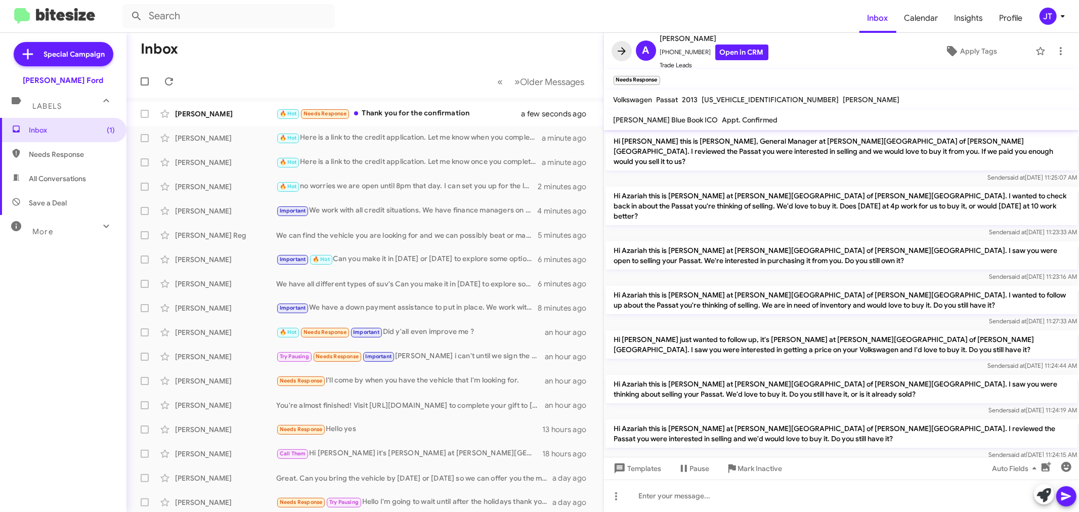
click at [623, 49] on icon at bounding box center [622, 51] width 8 height 8
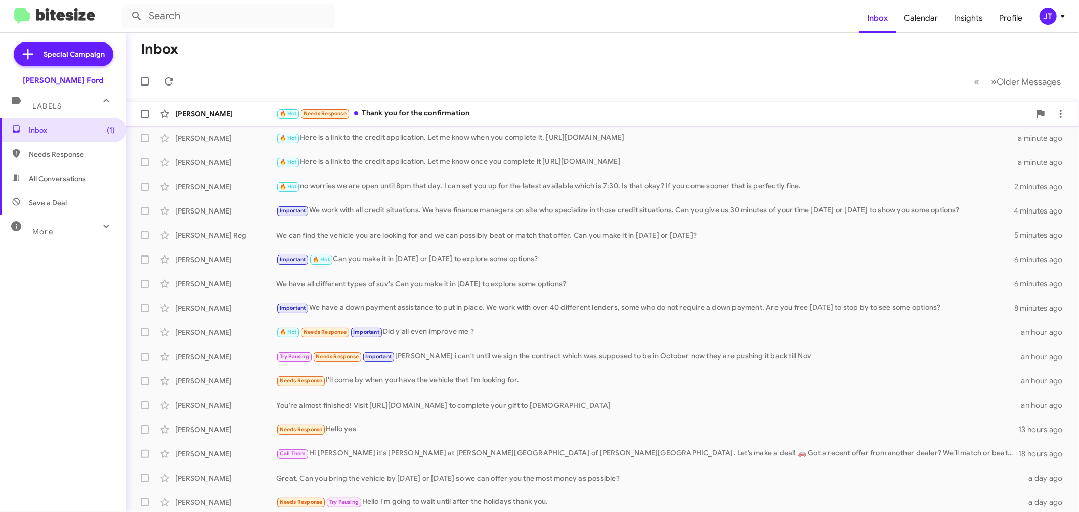
click at [476, 117] on div "🔥 Hot Needs Response Thank you for the confirmation" at bounding box center [653, 114] width 754 height 12
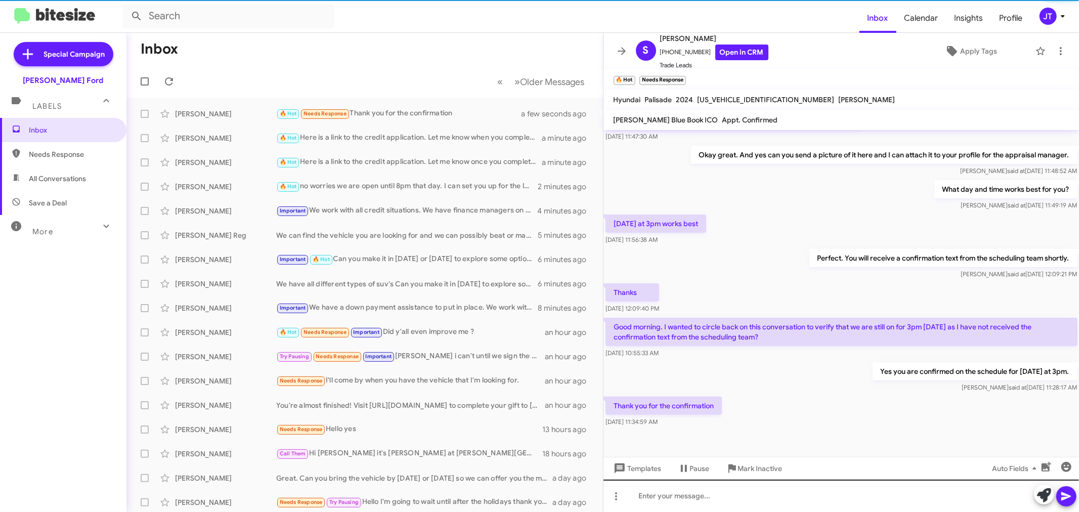
scroll to position [173, 0]
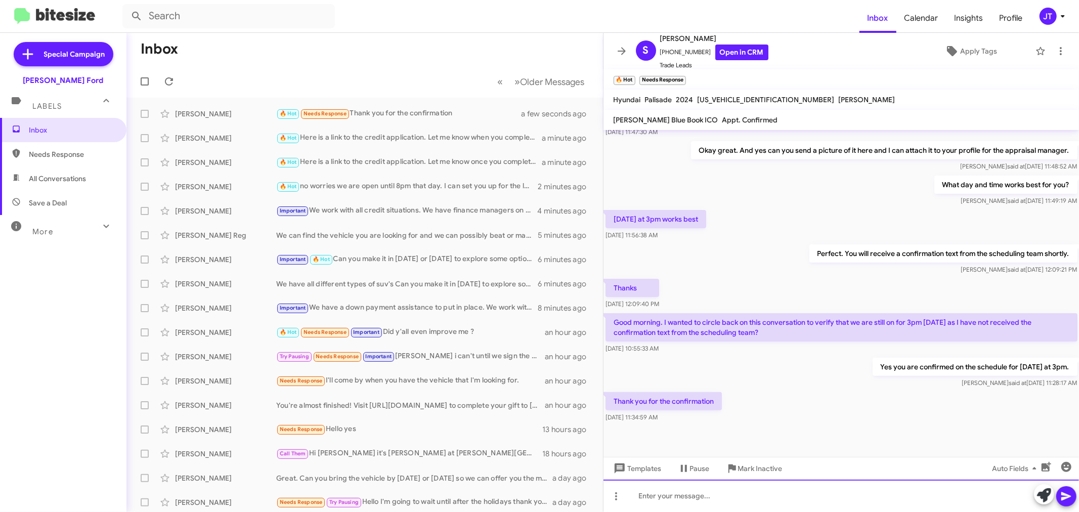
click at [729, 501] on div at bounding box center [842, 496] width 476 height 32
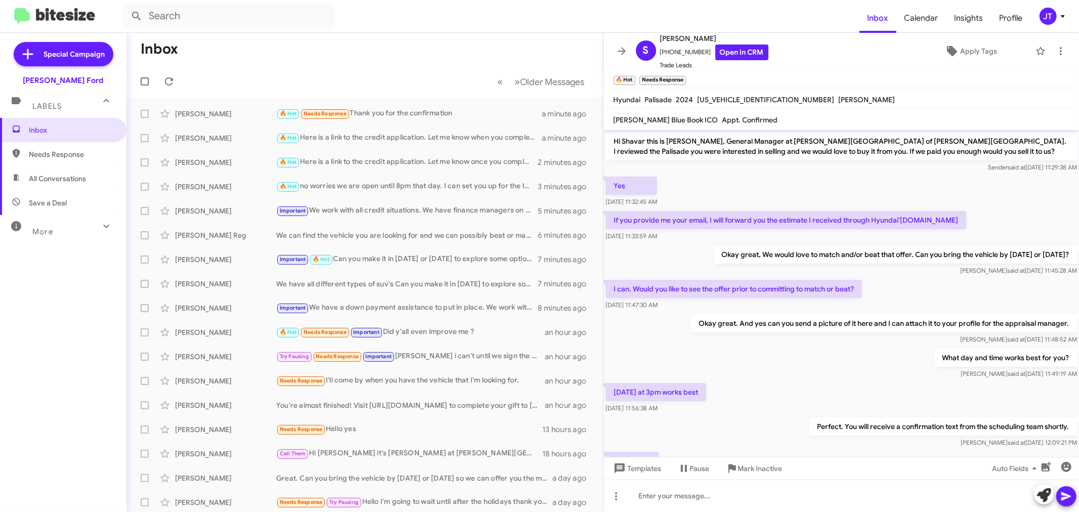
drag, startPoint x: 625, startPoint y: 49, endPoint x: 558, endPoint y: 5, distance: 80.1
click at [625, 49] on icon at bounding box center [622, 51] width 12 height 12
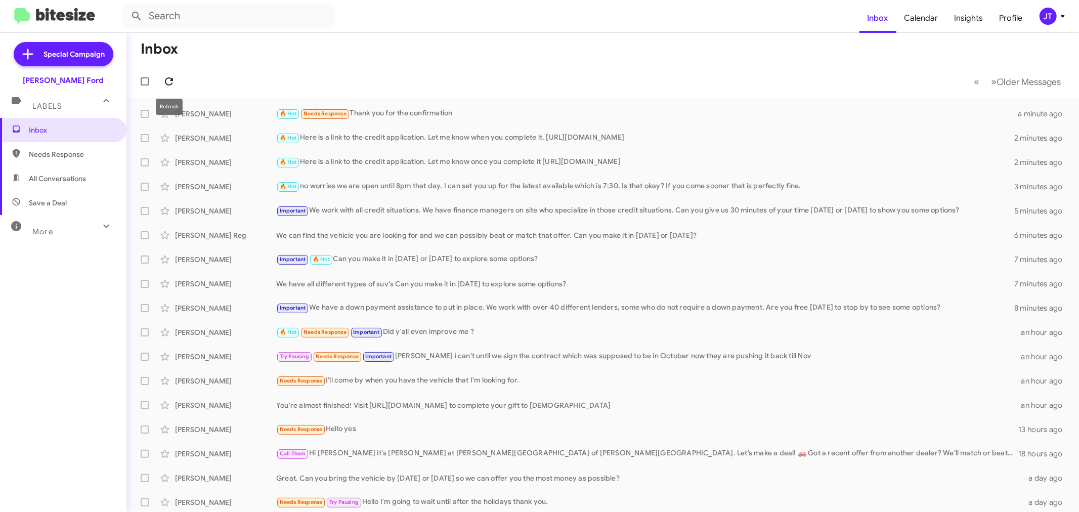
click at [167, 86] on icon at bounding box center [169, 81] width 12 height 12
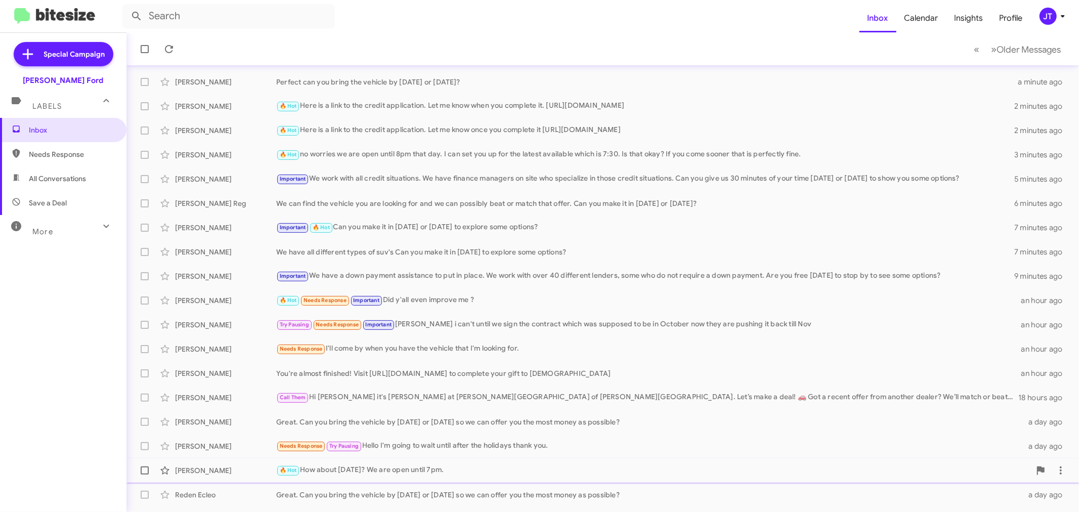
scroll to position [75, 0]
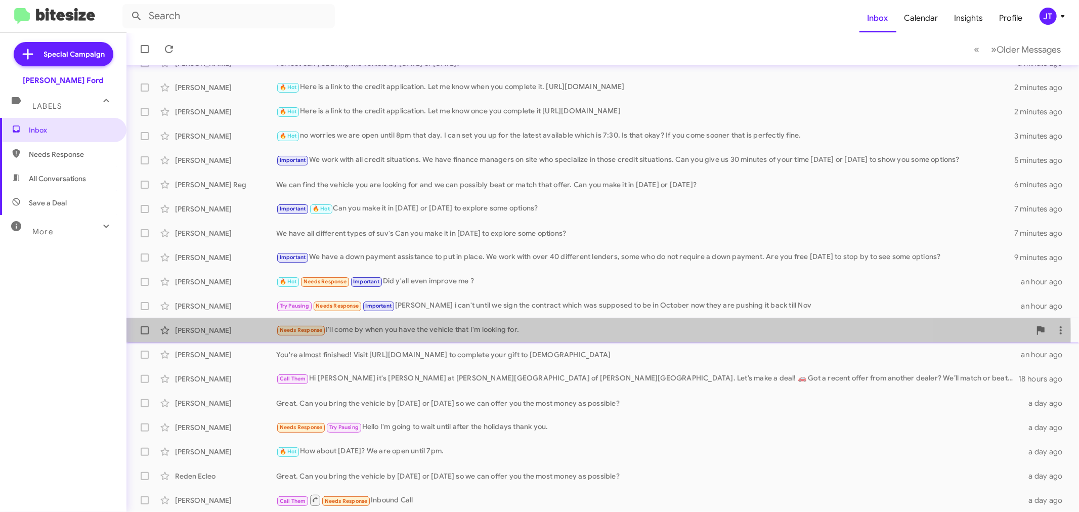
click at [423, 334] on div "Needs Response I'll come by when you have the vehicle that I'm looking for." at bounding box center [653, 330] width 754 height 12
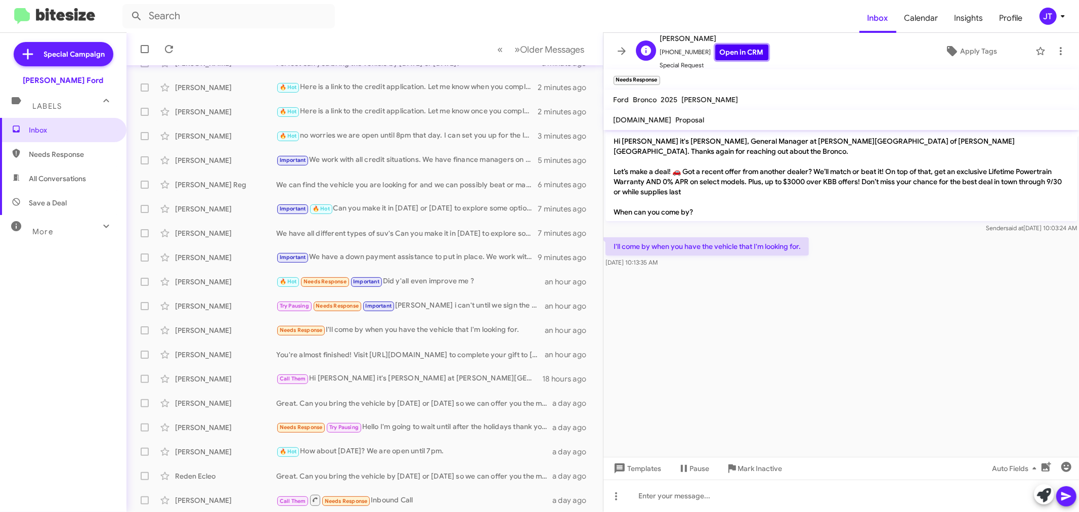
click at [715, 47] on link "Open in CRM" at bounding box center [741, 53] width 53 height 16
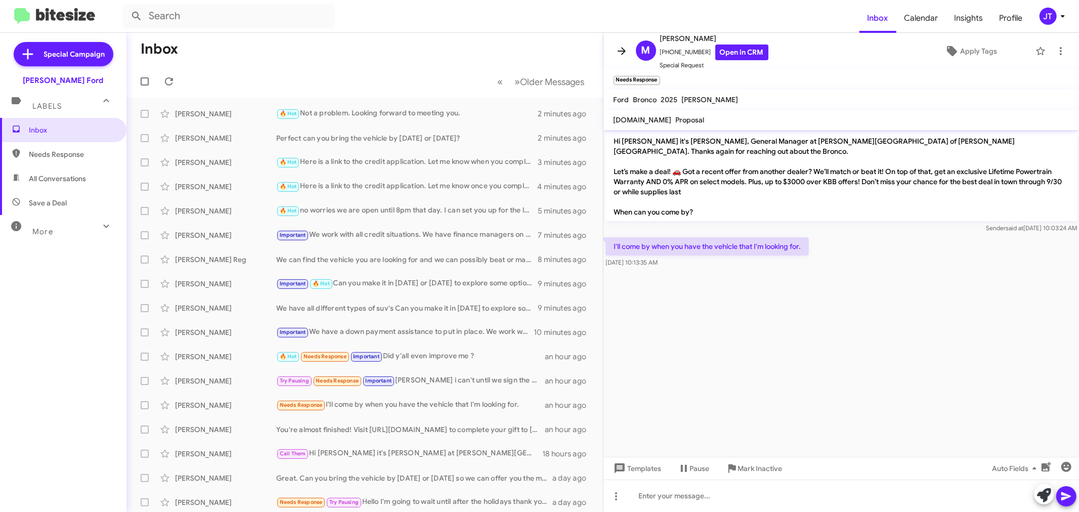
click at [621, 48] on icon at bounding box center [622, 51] width 8 height 8
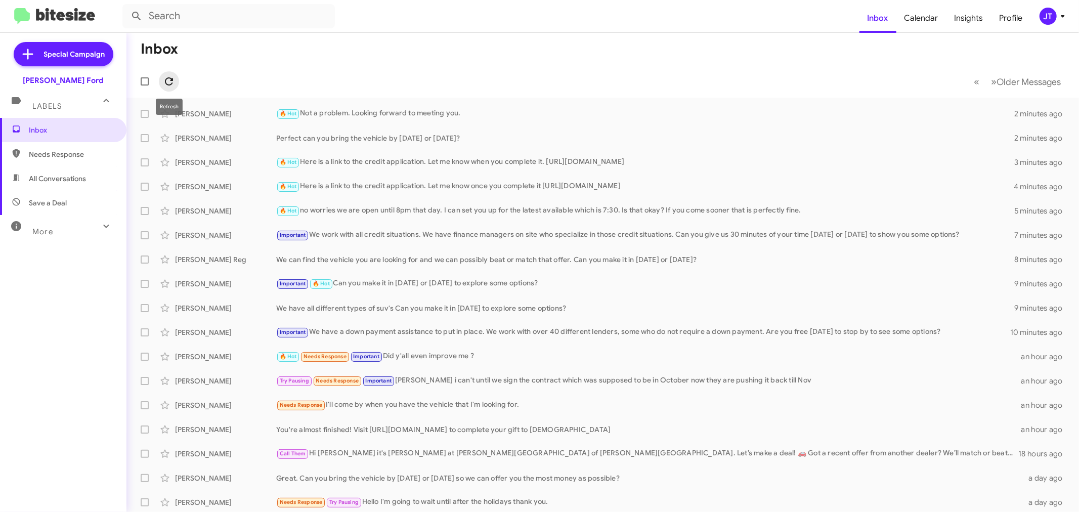
click at [175, 77] on icon at bounding box center [169, 81] width 12 height 12
click at [421, 212] on div "🔥 Hot no worries we are open until 8pm that day. I can set you up for the lates…" at bounding box center [653, 211] width 754 height 12
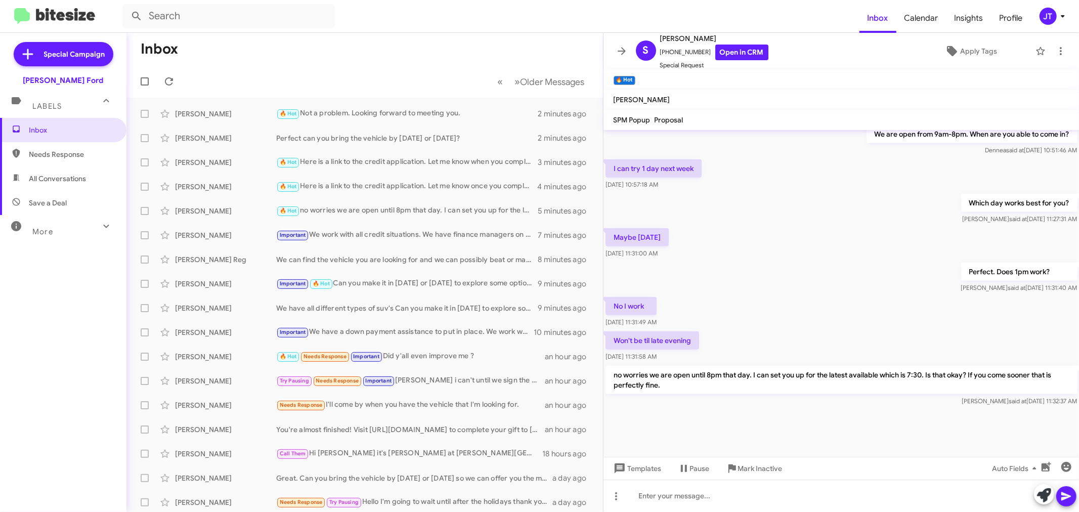
scroll to position [502, 0]
click at [739, 53] on link "Open in CRM" at bounding box center [741, 53] width 53 height 16
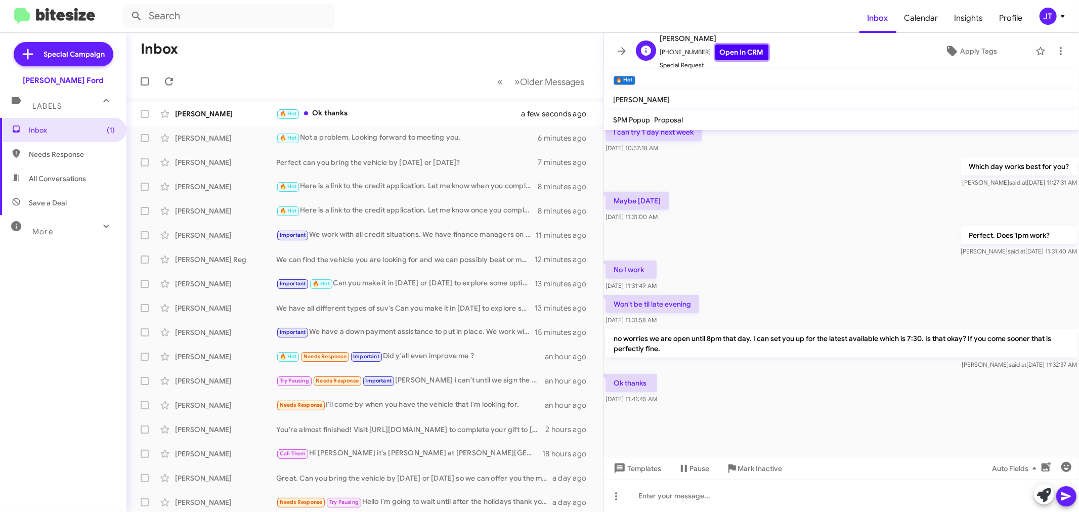
scroll to position [492, 0]
click at [476, 113] on div "🔥 Hot Ok thanks" at bounding box center [415, 114] width 278 height 12
click at [619, 48] on icon at bounding box center [622, 51] width 12 height 12
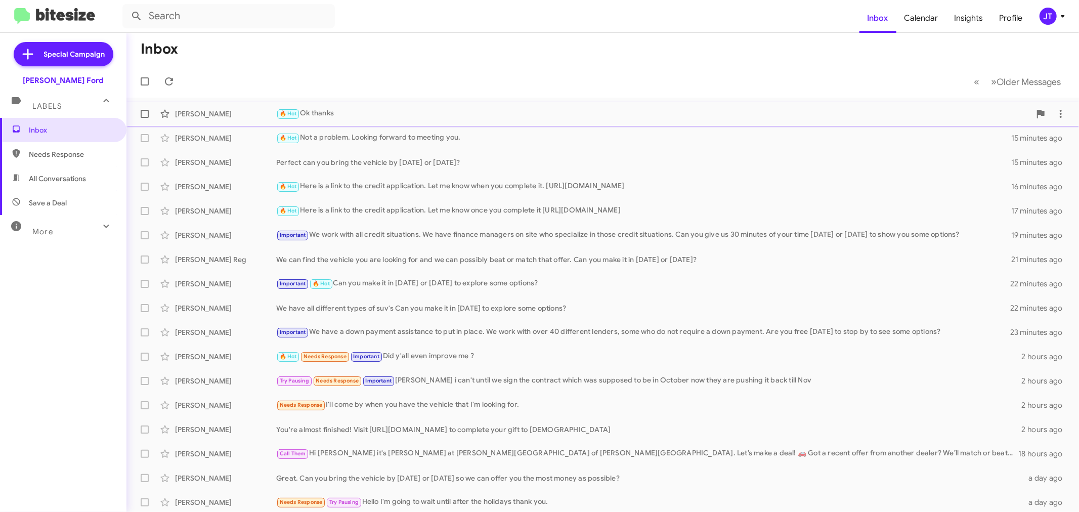
click at [348, 120] on div "[PERSON_NAME] 🔥 Hot Ok thanks 9 minutes ago" at bounding box center [603, 114] width 936 height 20
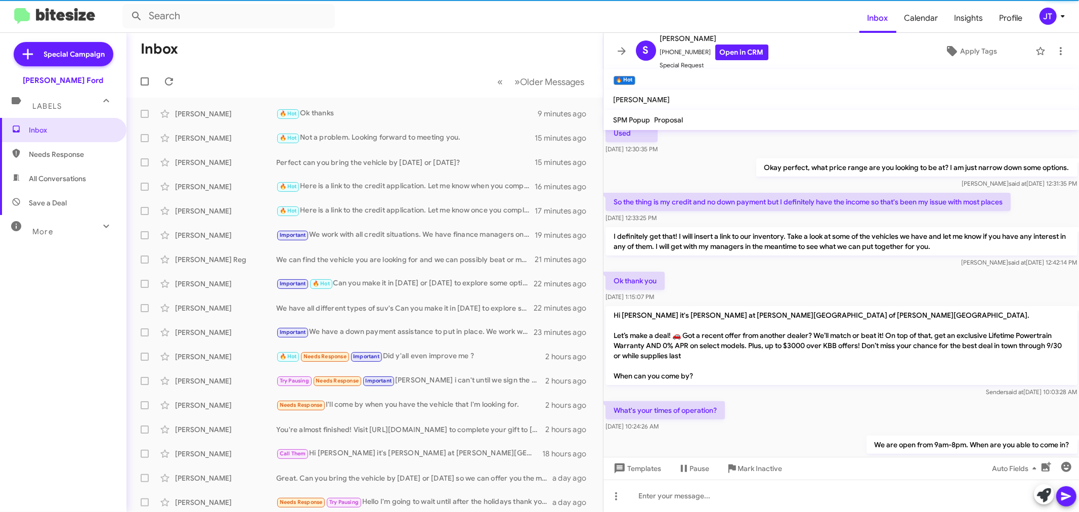
scroll to position [154, 0]
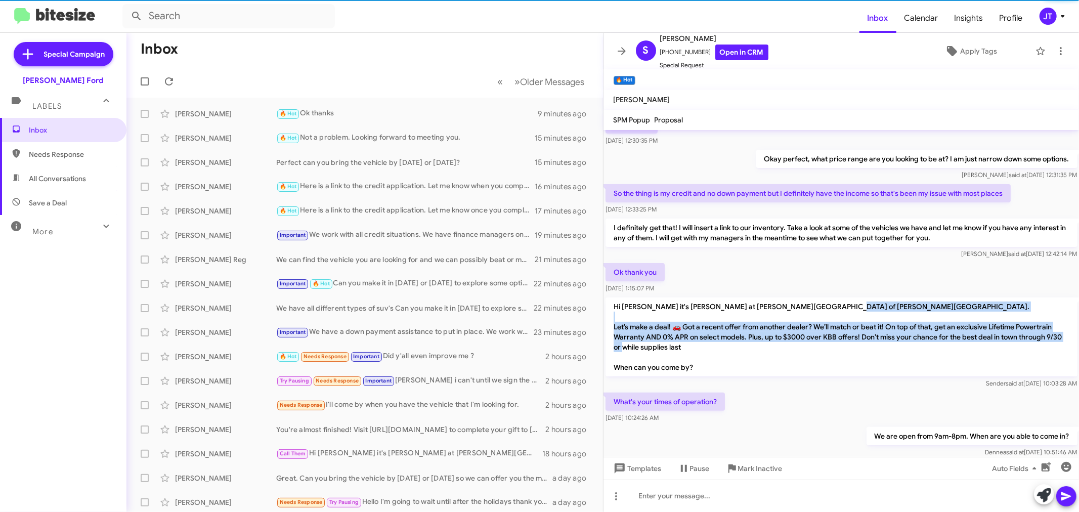
drag, startPoint x: 614, startPoint y: 325, endPoint x: 694, endPoint y: 368, distance: 90.3
click at [694, 368] on p "Hi [PERSON_NAME] it's [PERSON_NAME] at [PERSON_NAME][GEOGRAPHIC_DATA] of [PERSO…" at bounding box center [842, 336] width 472 height 79
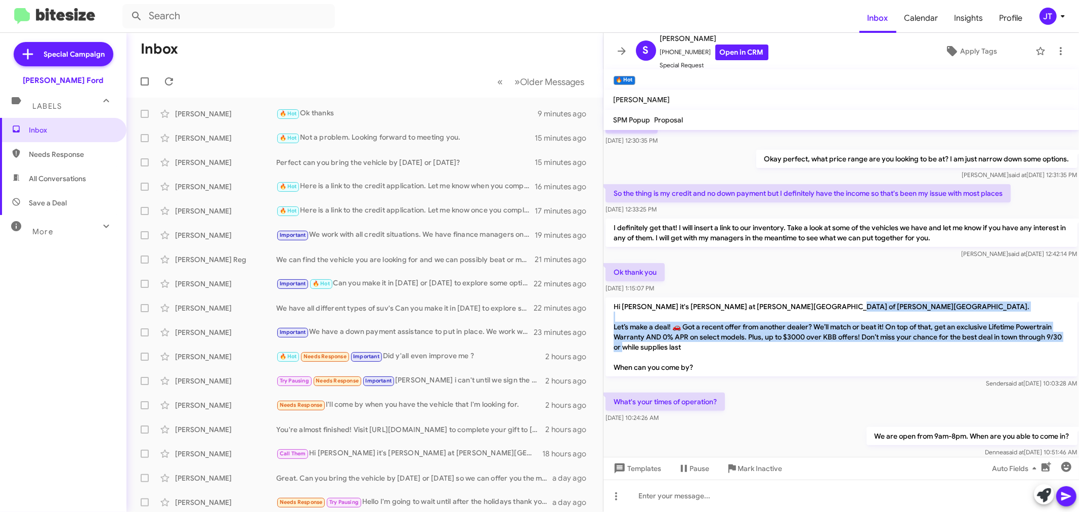
copy p "Let’s make a deal! 🚗 Got a recent offer from another dealer? We’ll match or bea…"
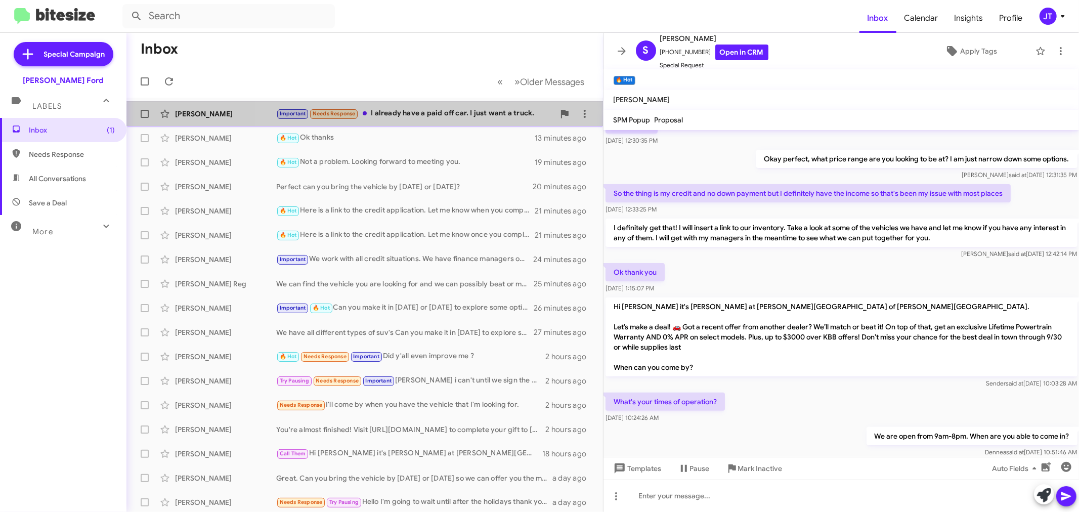
click at [456, 117] on div "Important Needs Response I already have a paid off car. I just want a truck." at bounding box center [415, 114] width 278 height 12
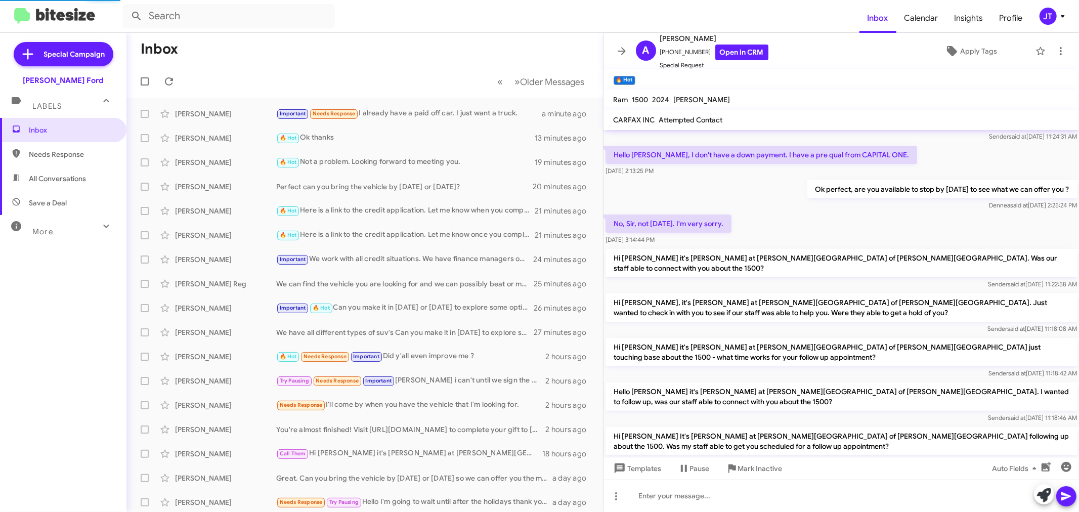
scroll to position [613, 0]
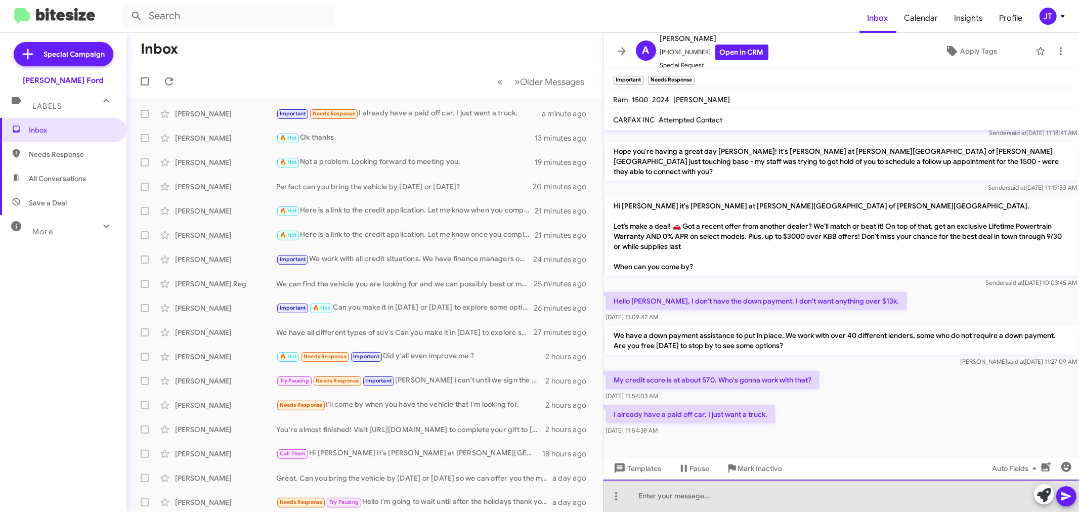
click at [782, 498] on div at bounding box center [842, 496] width 476 height 32
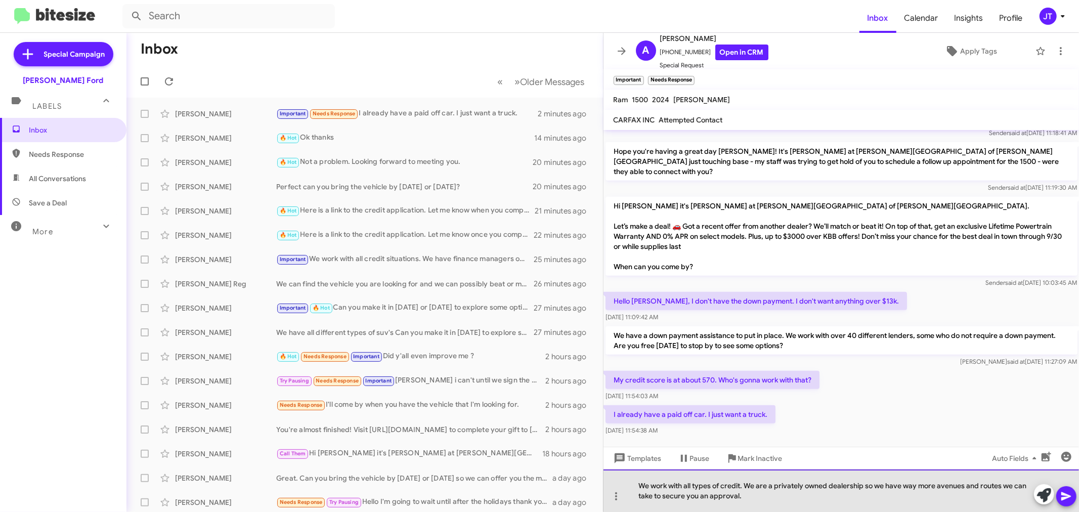
click at [637, 485] on div "We work with all types of credit. We are a privately owned dealership so we hav…" at bounding box center [842, 491] width 476 height 42
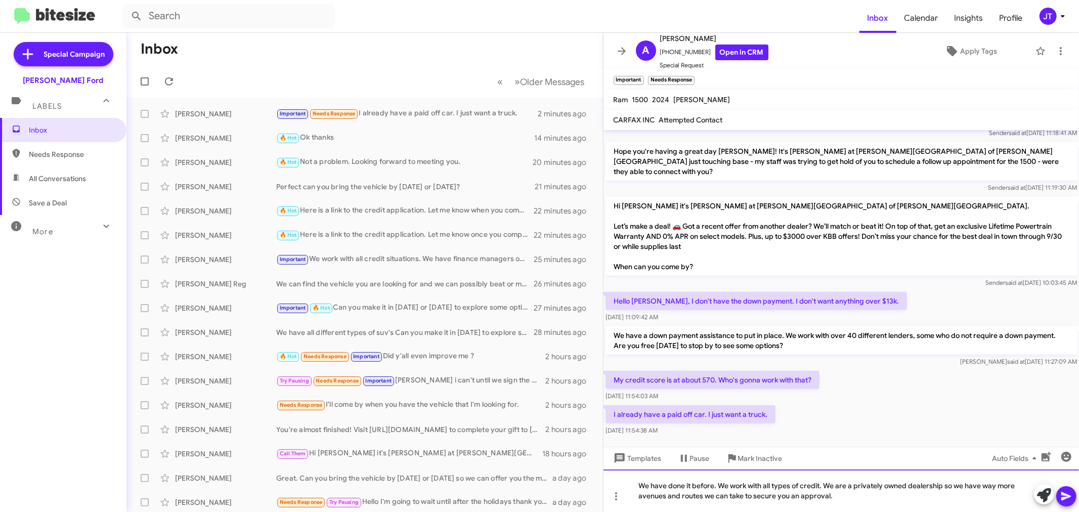
click at [859, 501] on div "We have done it before. We work with all types of credit. We are a privately ow…" at bounding box center [842, 491] width 476 height 42
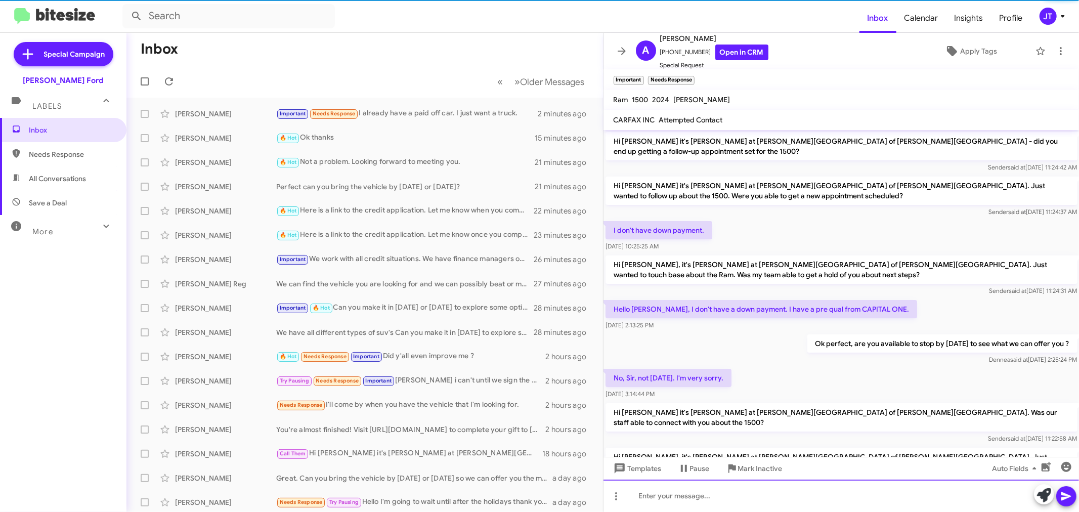
scroll to position [51, 0]
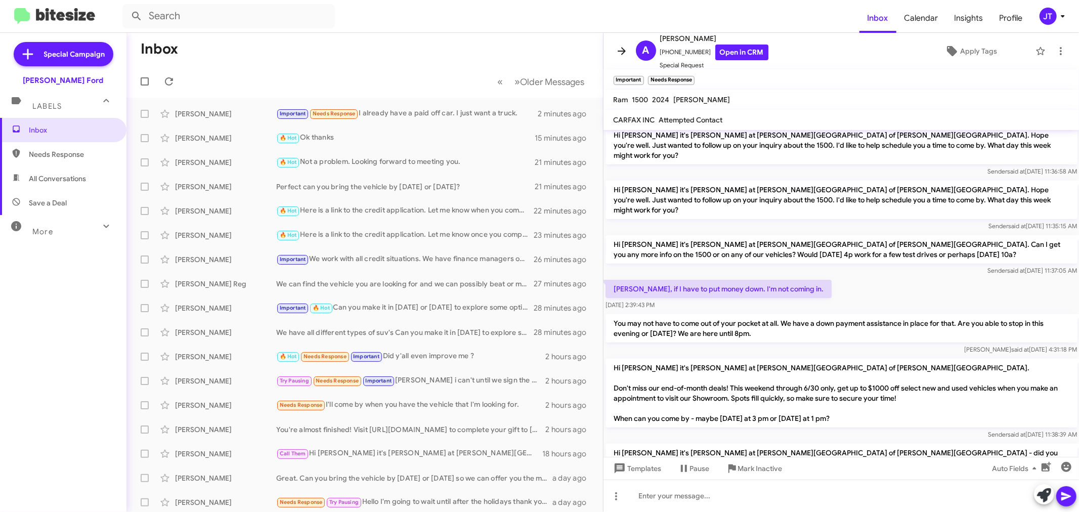
click at [620, 54] on icon at bounding box center [622, 51] width 12 height 12
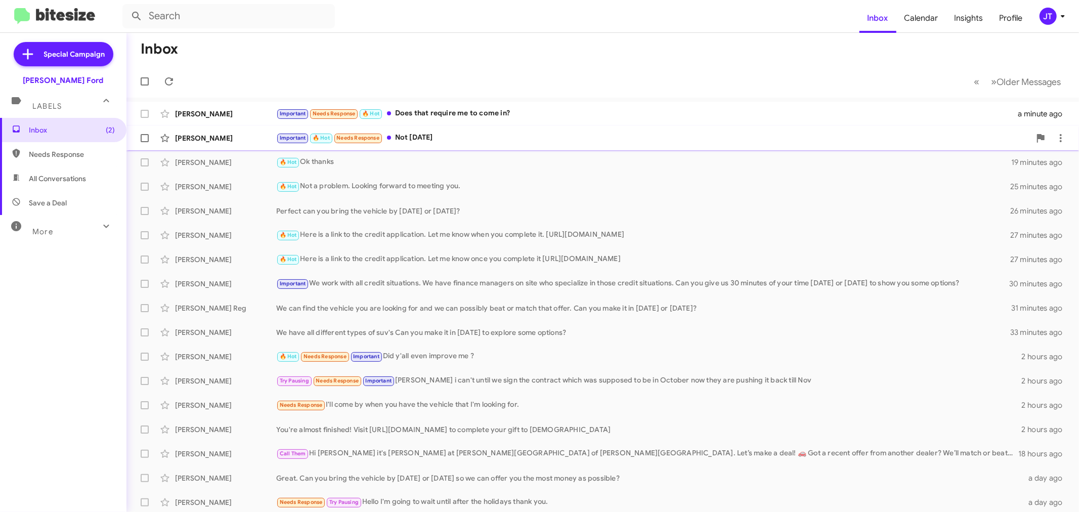
click at [442, 136] on div "Important 🔥 Hot Needs Response Not [DATE]" at bounding box center [653, 138] width 754 height 12
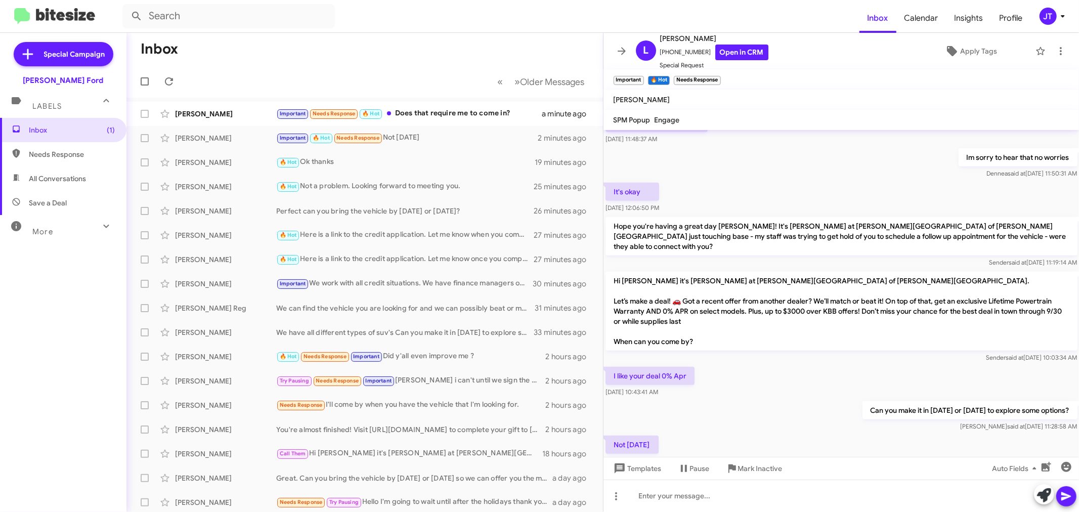
scroll to position [664, 0]
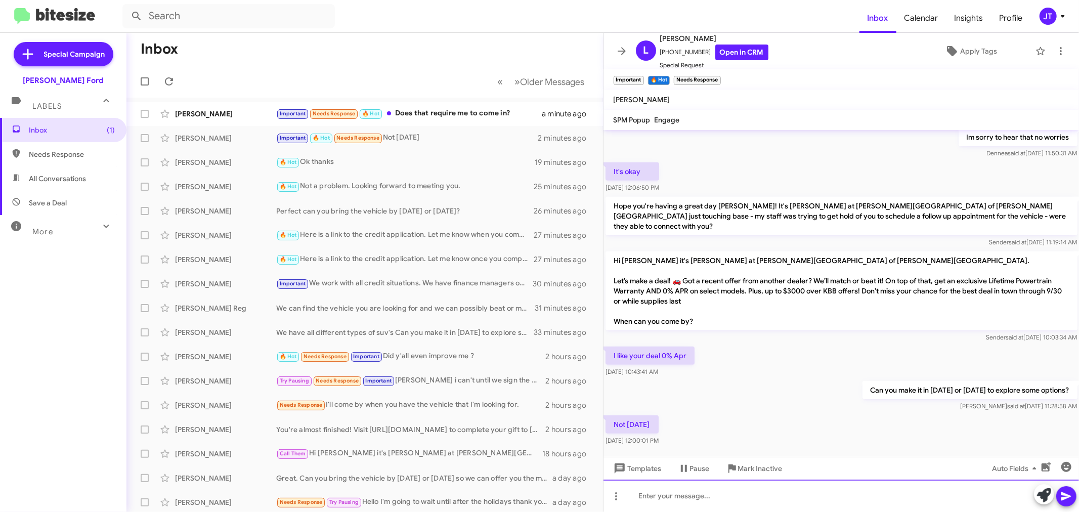
click at [732, 496] on div at bounding box center [842, 496] width 476 height 32
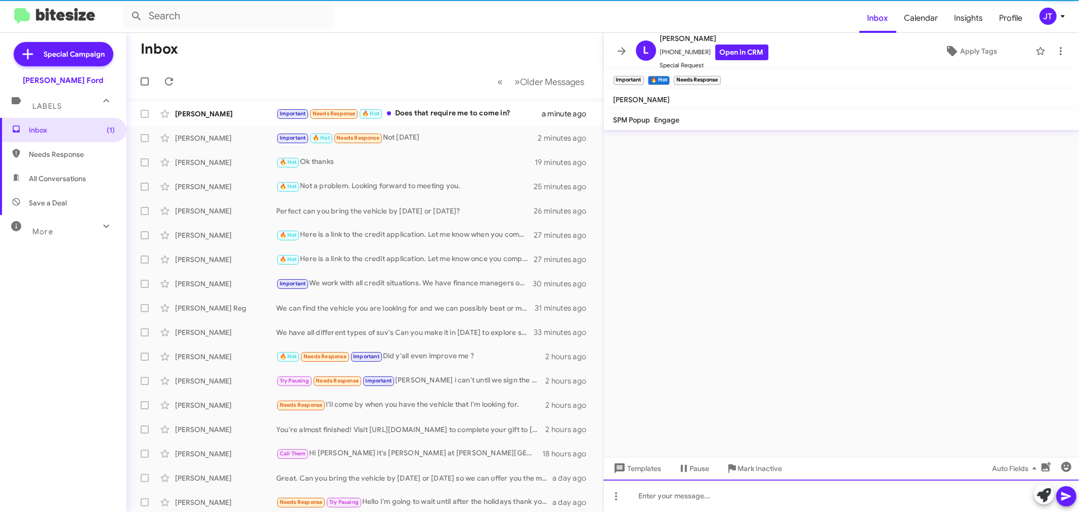
scroll to position [0, 0]
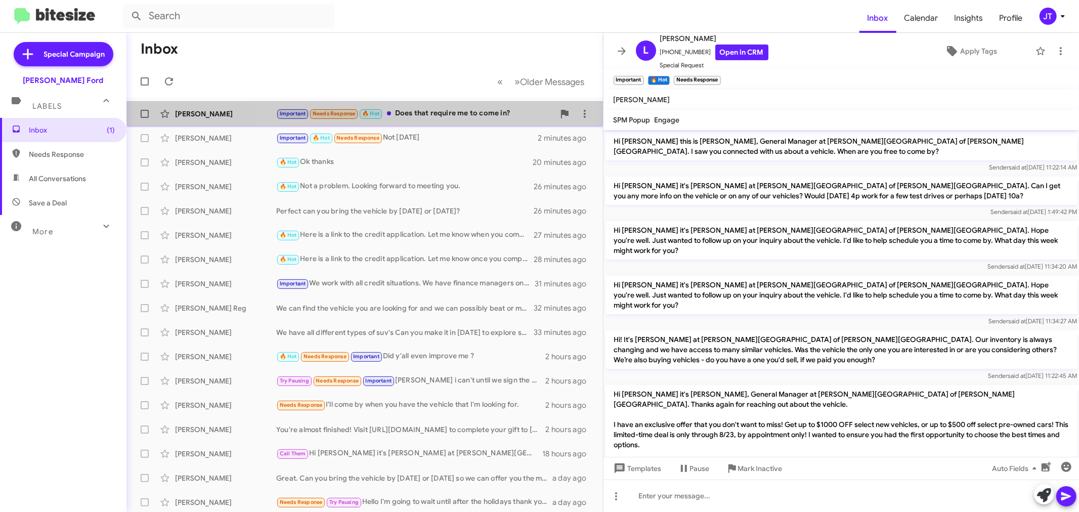
click at [452, 112] on div "Important Needs Response 🔥 Hot Does that require me to come in?" at bounding box center [415, 114] width 278 height 12
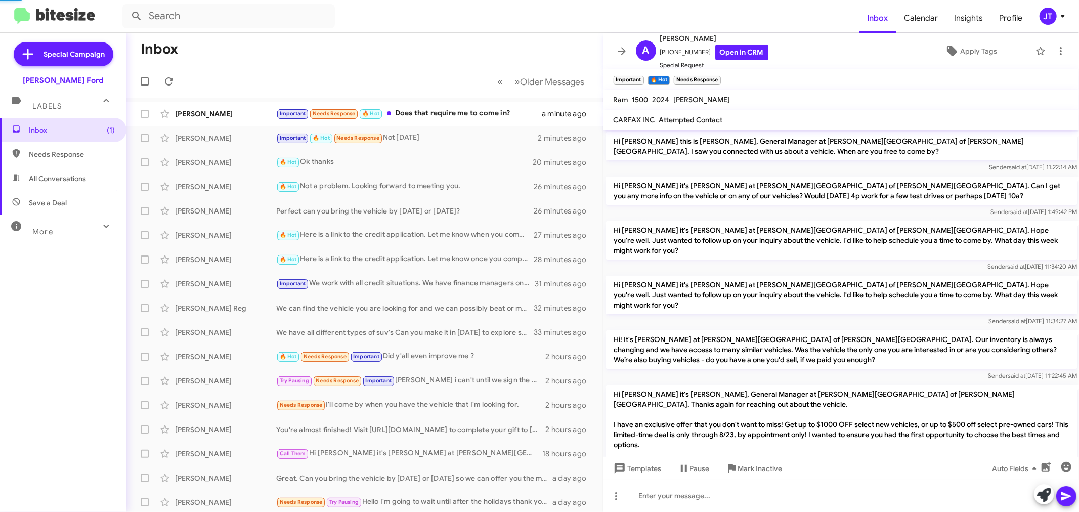
scroll to position [613, 0]
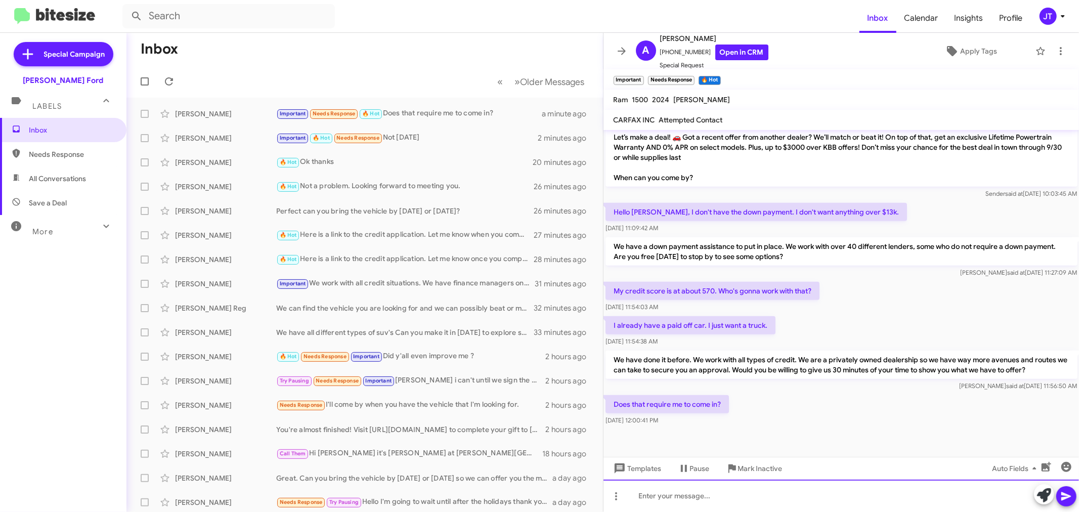
click at [841, 500] on div at bounding box center [842, 496] width 476 height 32
click at [646, 493] on div "YEs it would." at bounding box center [842, 496] width 476 height 32
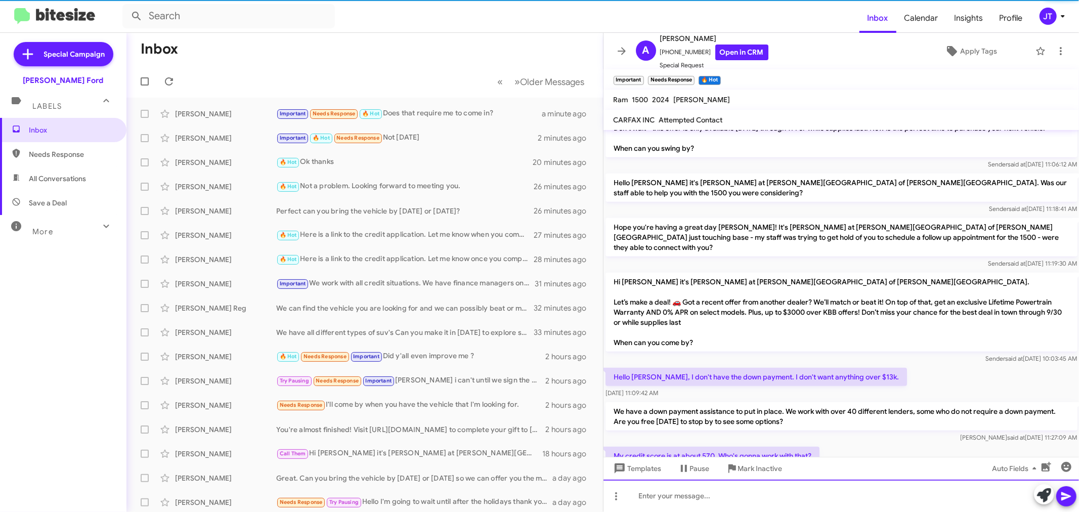
scroll to position [0, 0]
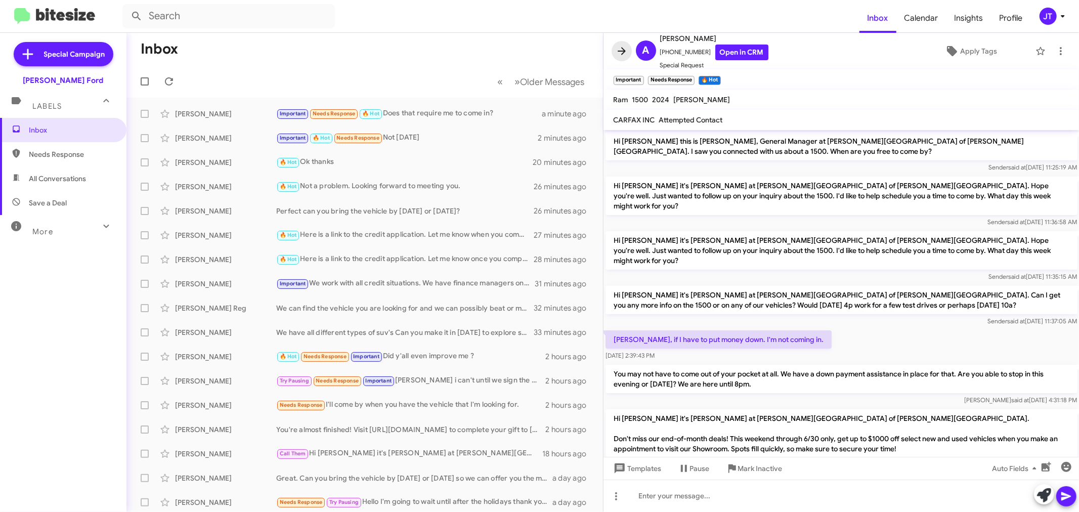
click at [623, 50] on icon at bounding box center [622, 51] width 8 height 8
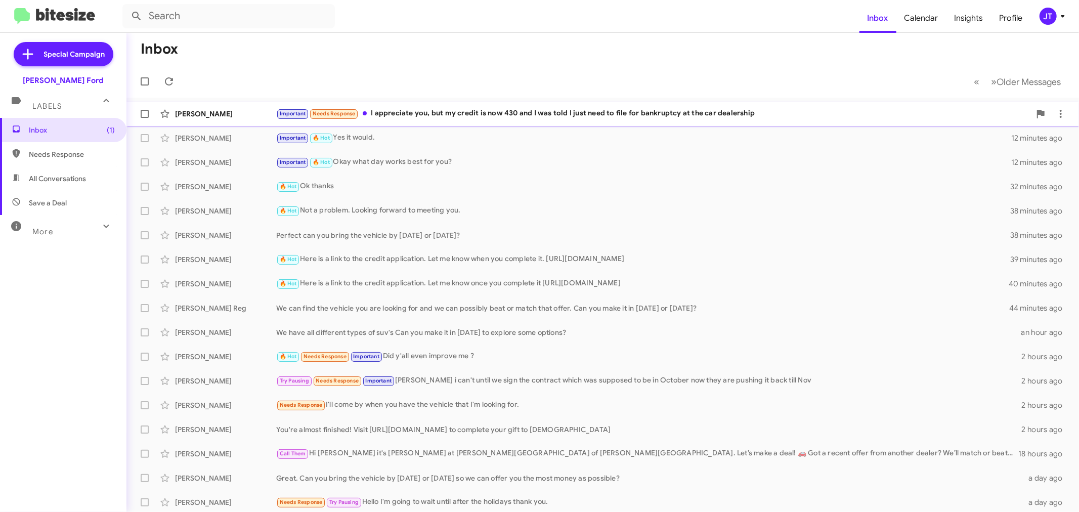
click at [533, 117] on div "Important Needs Response I appreciate you, but my credit is now 430 and I was t…" at bounding box center [653, 114] width 754 height 12
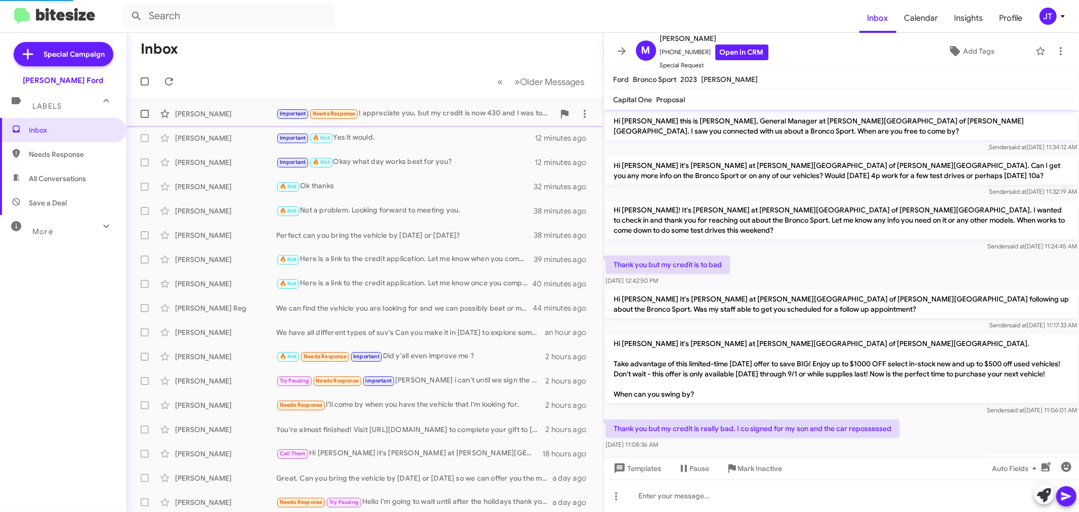
scroll to position [535, 0]
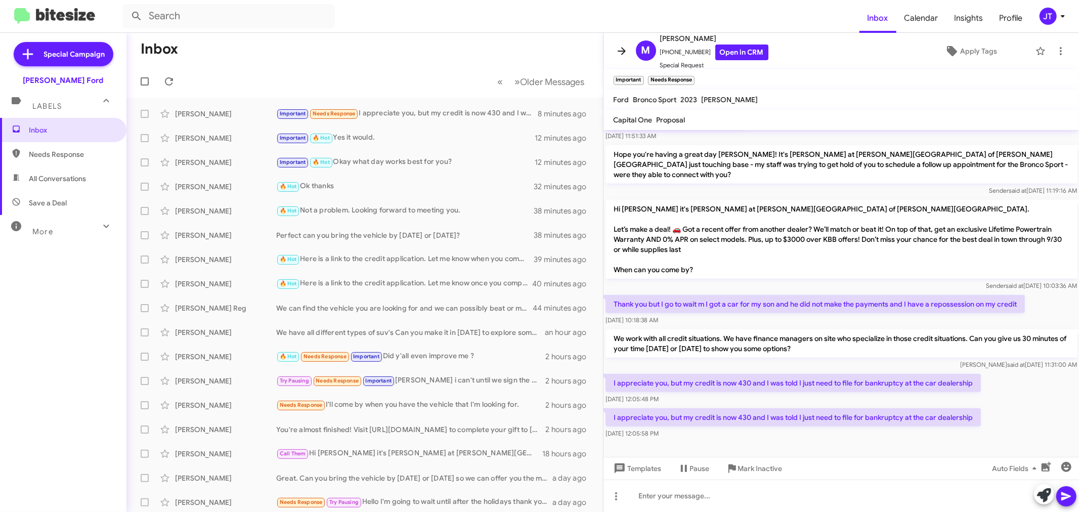
click at [625, 49] on icon at bounding box center [622, 51] width 12 height 12
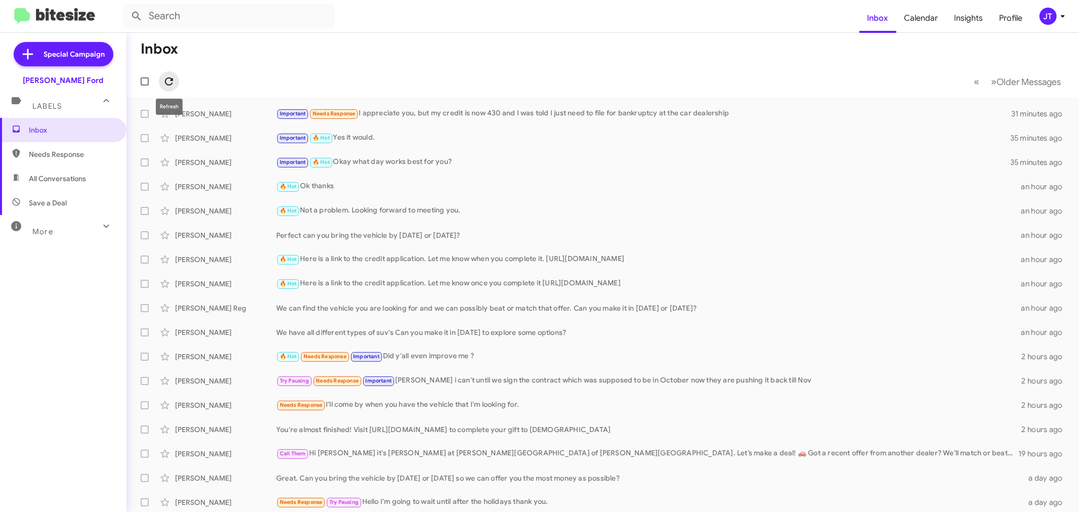
click at [175, 80] on span at bounding box center [169, 81] width 20 height 12
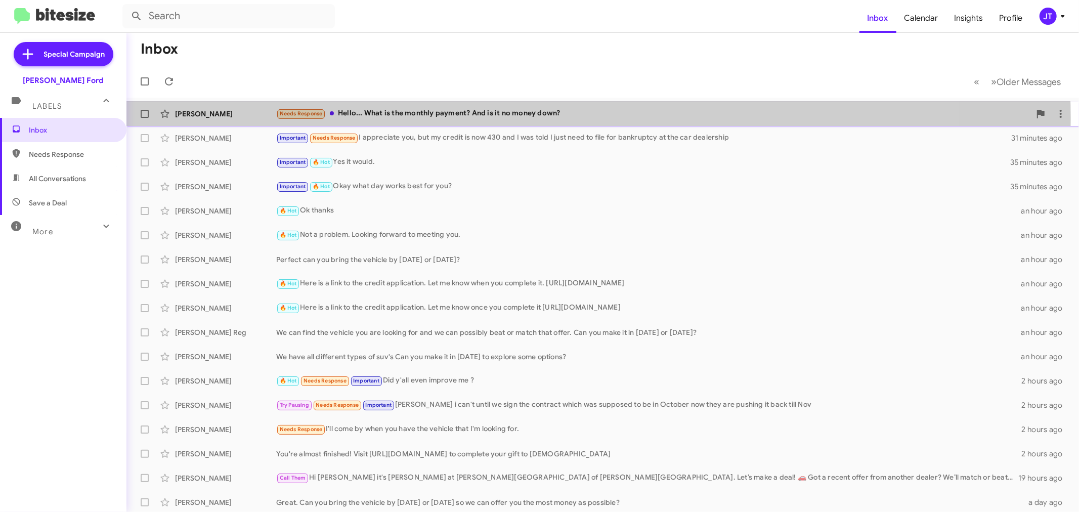
click at [501, 119] on div "Needs Response Hello... What is the monthly payment? And is it no money down?" at bounding box center [653, 114] width 754 height 12
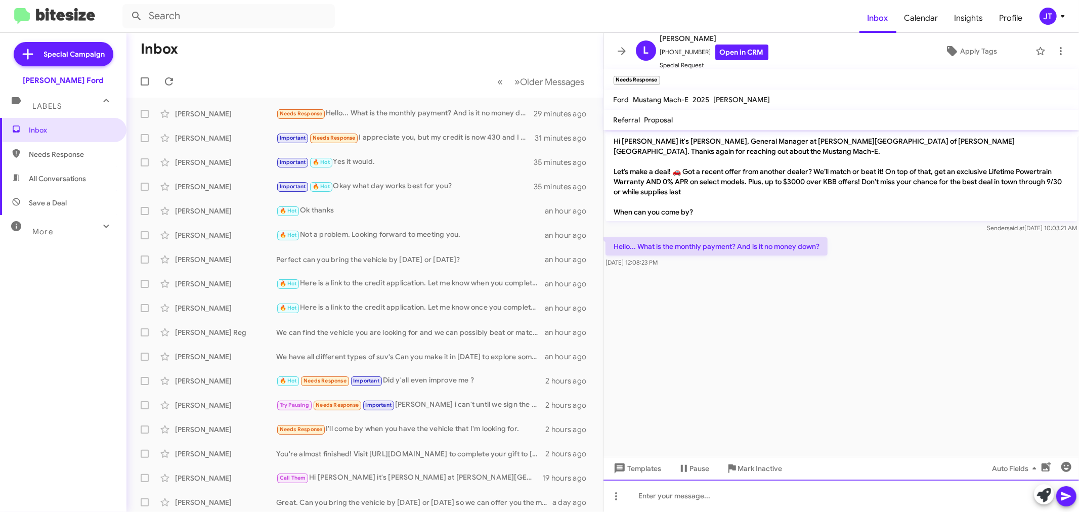
click at [697, 498] on div at bounding box center [842, 496] width 476 height 32
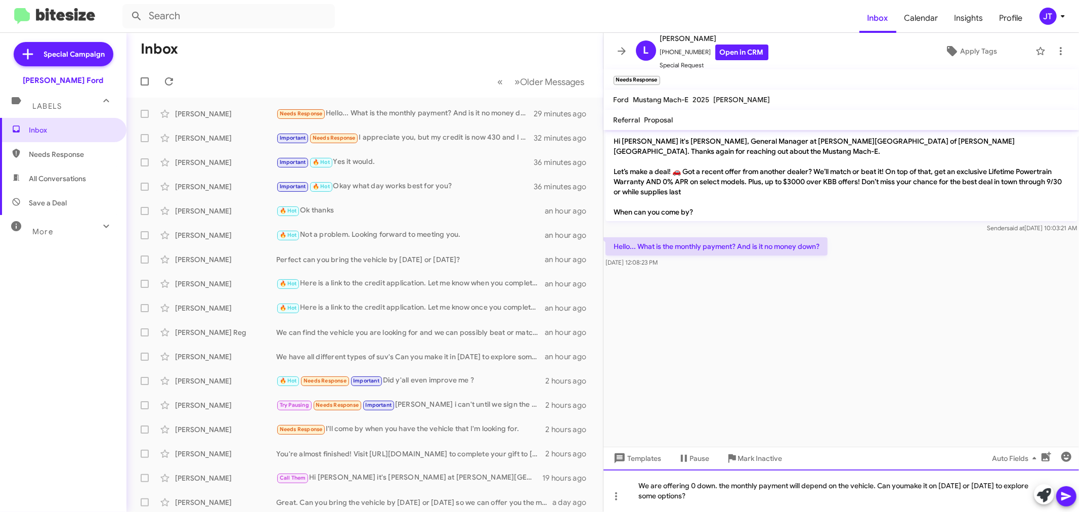
click at [908, 487] on div "We are offering 0 down. the monthly payment will depend on the vehicle. Can you…" at bounding box center [842, 491] width 476 height 42
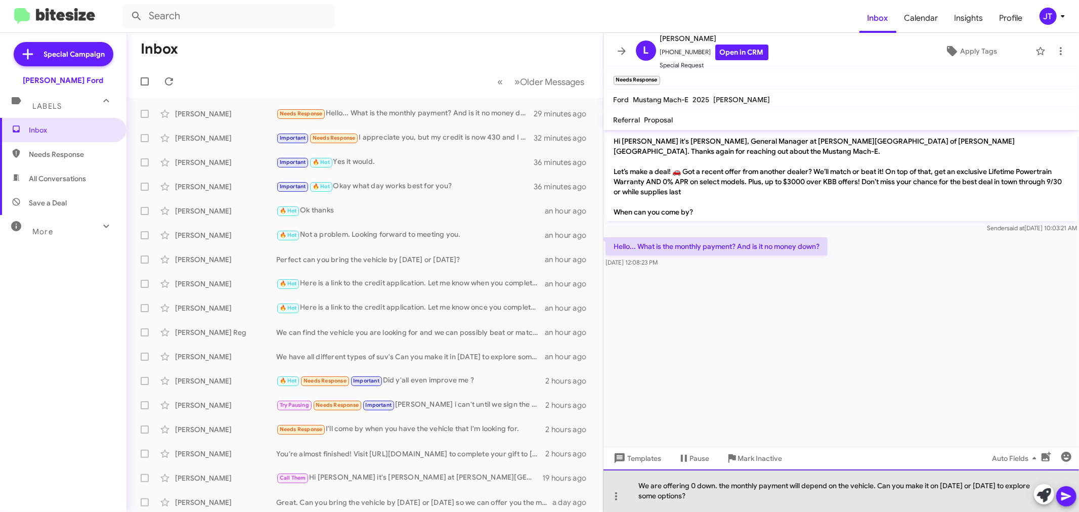
click at [743, 496] on div "We are offering 0 down. the monthly payment will depend on the vehicle. Can you…" at bounding box center [842, 491] width 476 height 42
click at [797, 500] on div "We are offering 0 down. the monthly payment will depend on the vehicle. Can you…" at bounding box center [842, 491] width 476 height 42
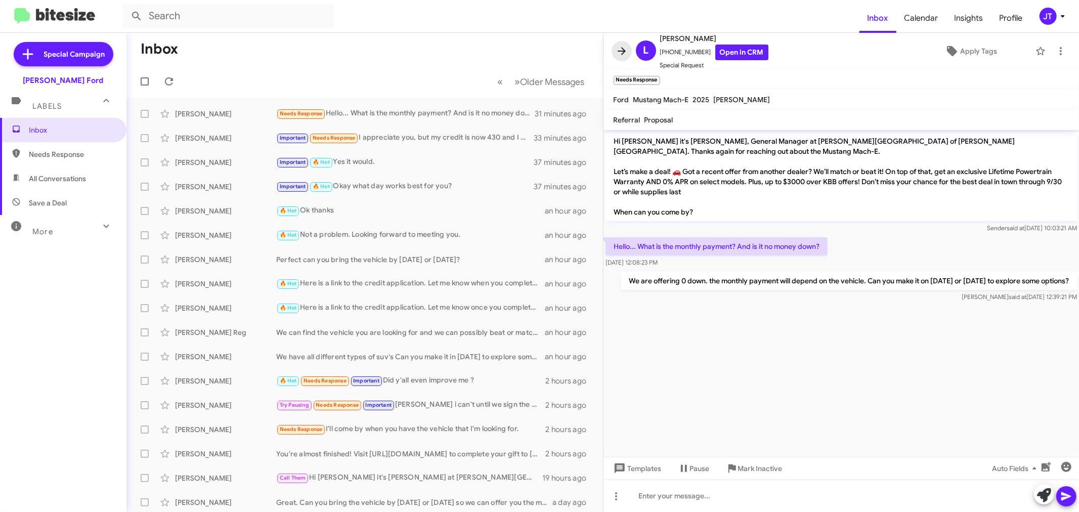
click at [625, 48] on icon at bounding box center [622, 51] width 12 height 12
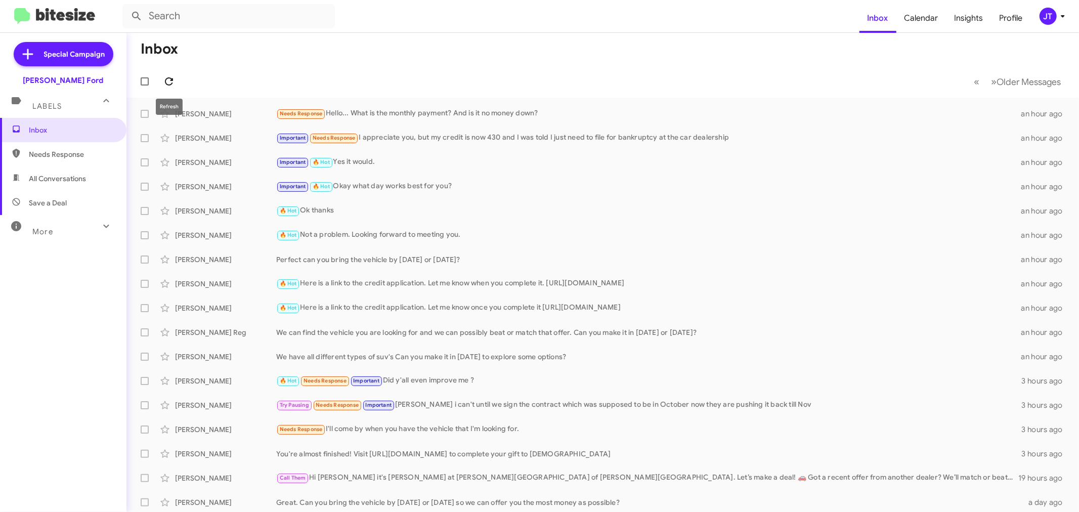
click at [165, 82] on icon at bounding box center [169, 81] width 8 height 8
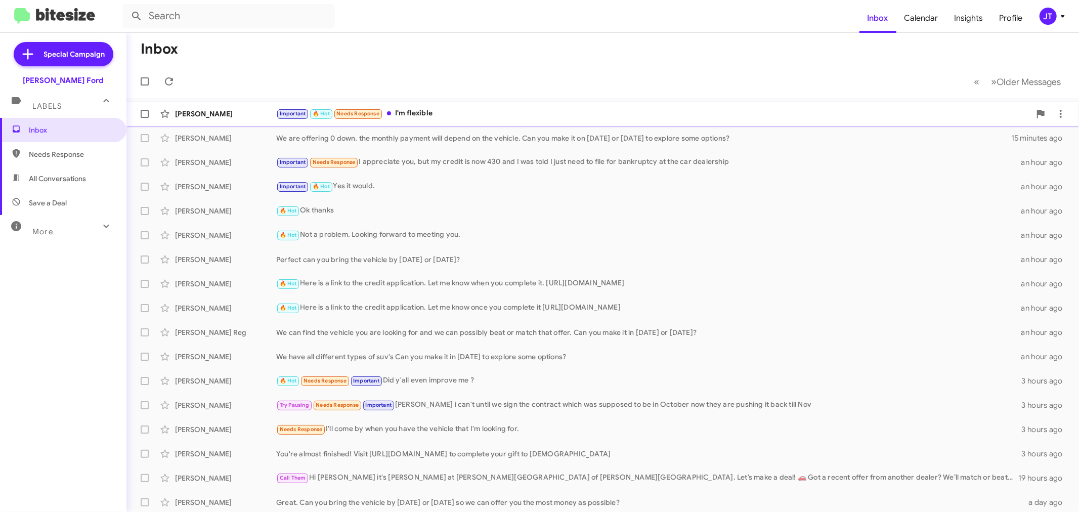
click at [486, 108] on div "Important 🔥 Hot Needs Response I'm flexible" at bounding box center [653, 114] width 754 height 12
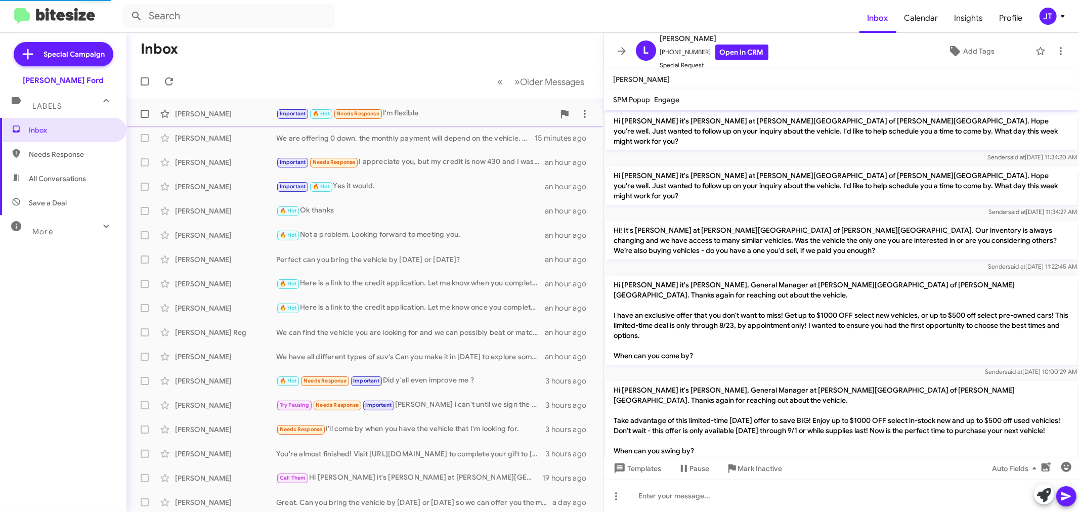
scroll to position [623, 0]
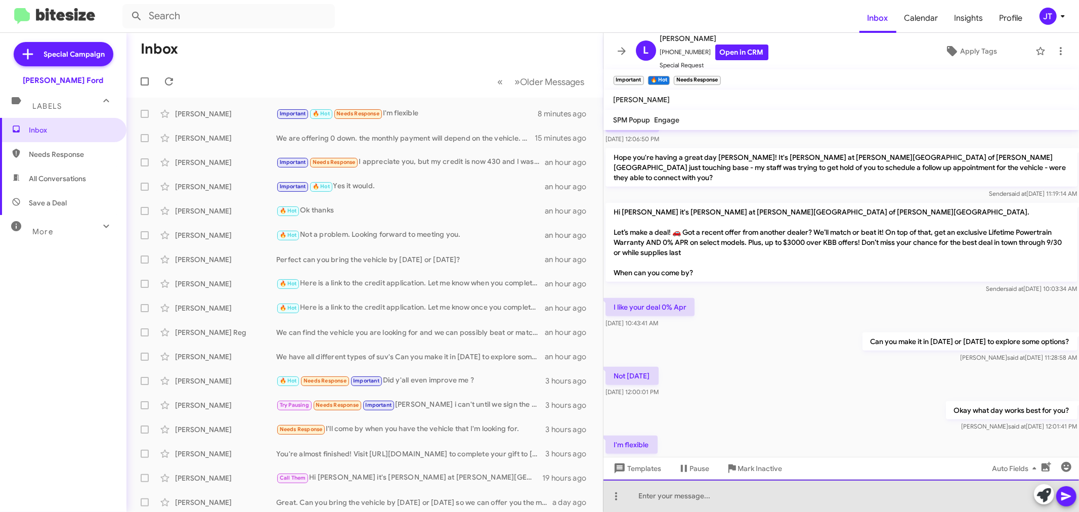
click at [727, 495] on div at bounding box center [842, 496] width 476 height 32
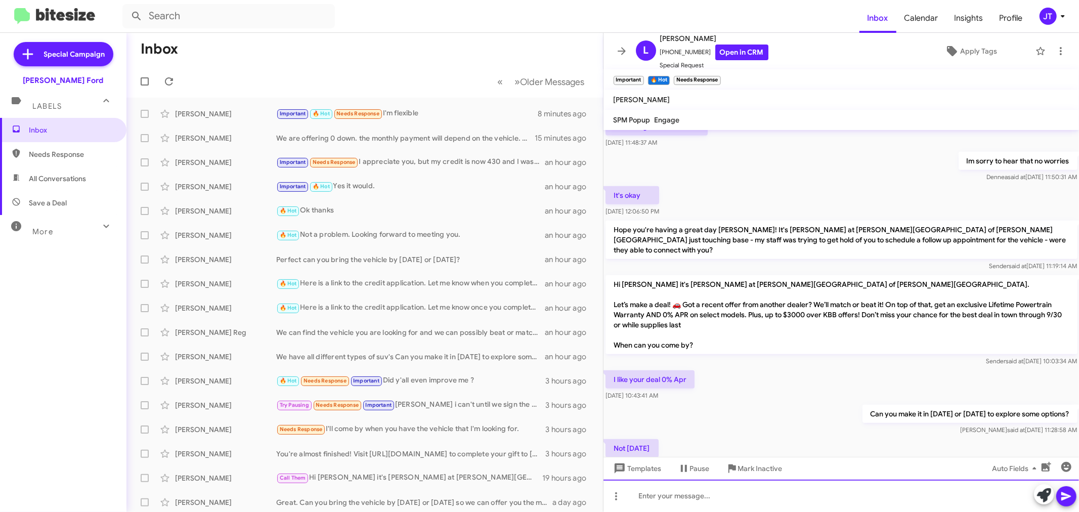
scroll to position [822, 0]
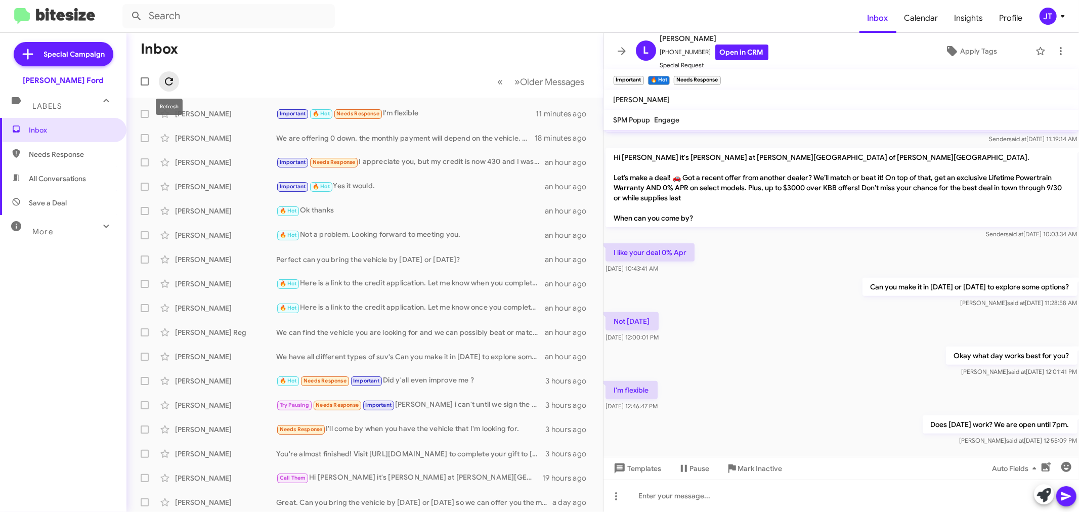
click at [174, 80] on icon at bounding box center [169, 81] width 12 height 12
click at [621, 54] on icon at bounding box center [622, 51] width 8 height 8
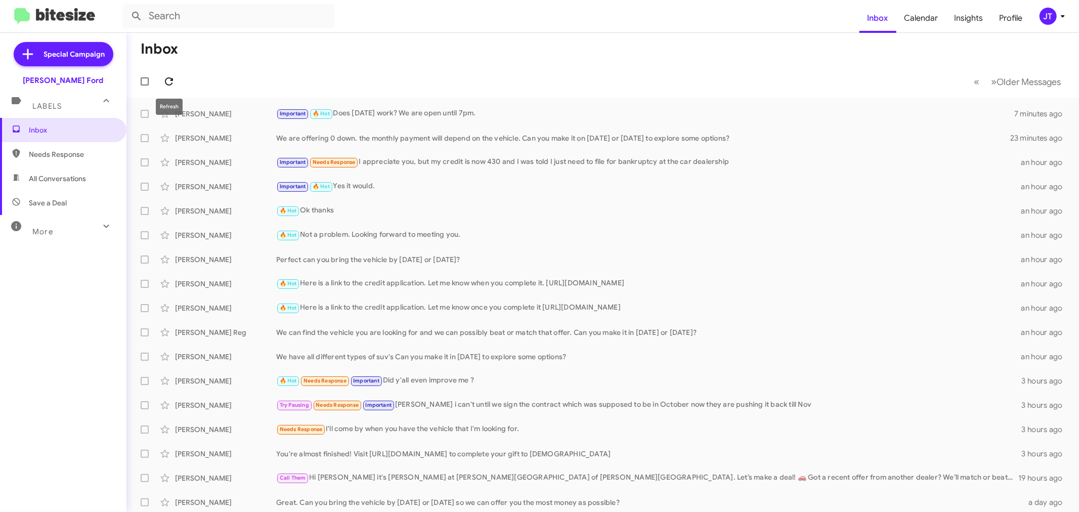
click at [170, 80] on icon at bounding box center [169, 81] width 8 height 8
click at [171, 75] on icon at bounding box center [169, 81] width 12 height 12
click at [171, 83] on icon at bounding box center [169, 81] width 12 height 12
click at [171, 84] on icon at bounding box center [169, 81] width 12 height 12
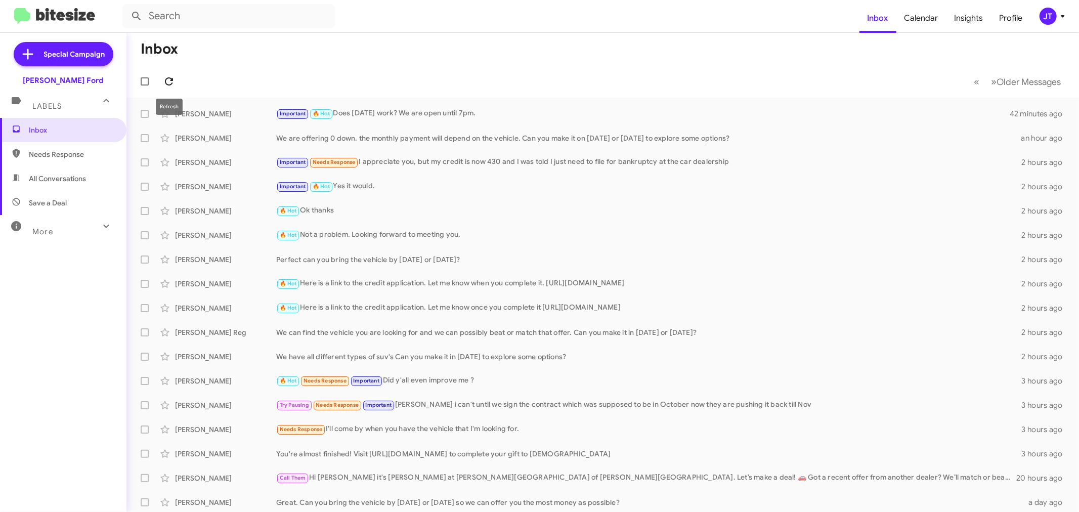
click at [169, 82] on icon at bounding box center [169, 81] width 12 height 12
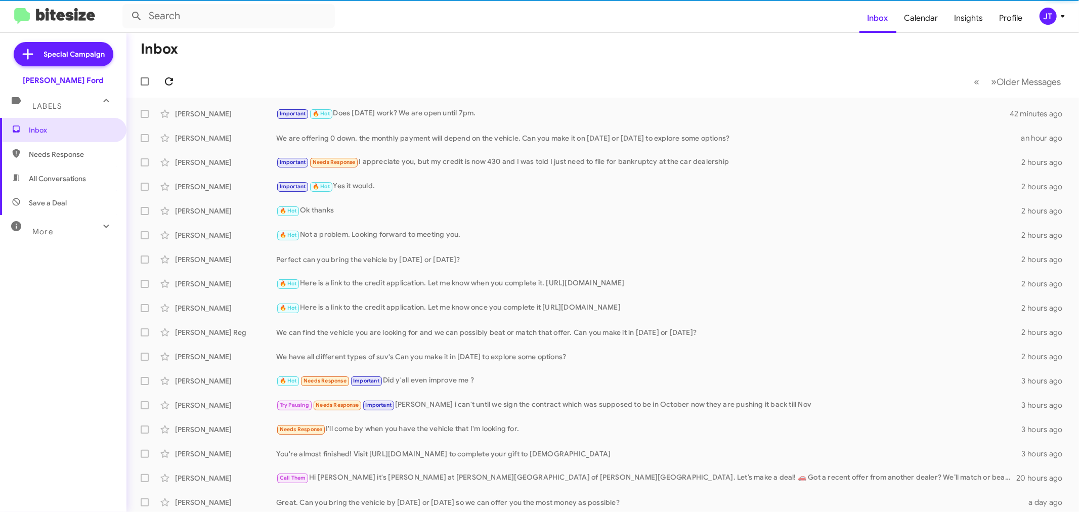
click at [169, 82] on icon at bounding box center [169, 81] width 12 height 12
